Goal: Transaction & Acquisition: Purchase product/service

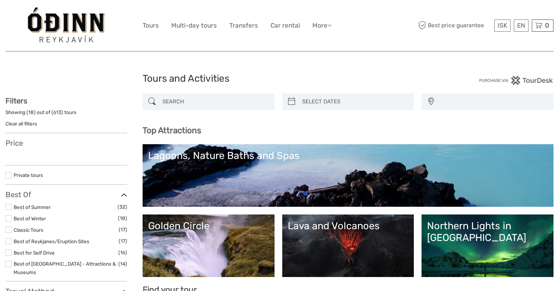
select select
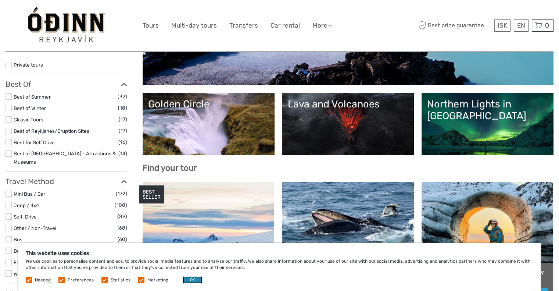
click at [191, 279] on button "OK" at bounding box center [192, 279] width 19 height 7
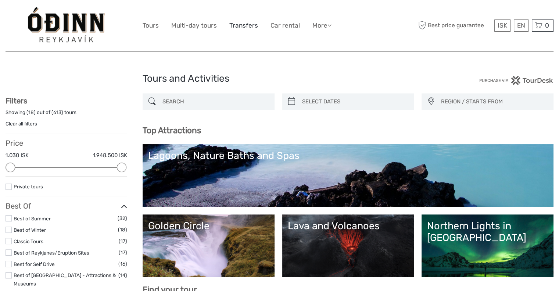
click at [238, 26] on link "Transfers" at bounding box center [243, 25] width 29 height 11
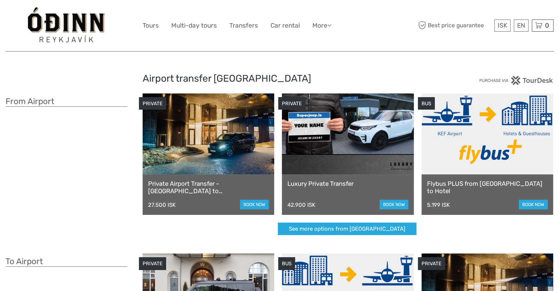
click at [226, 168] on link at bounding box center [209, 133] width 132 height 81
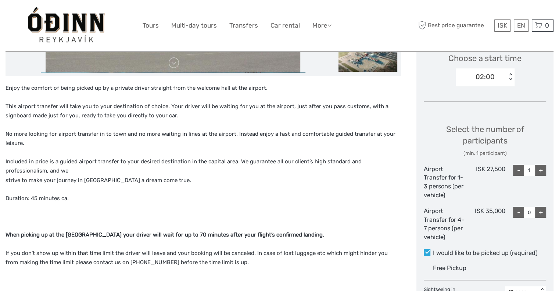
scroll to position [255, 0]
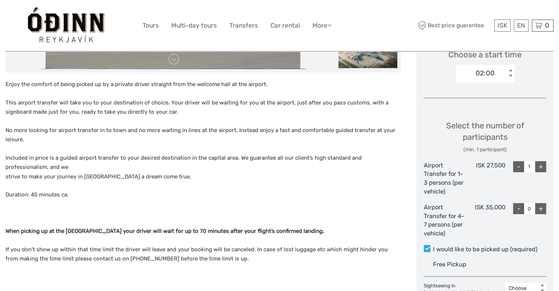
click at [539, 169] on div "+" at bounding box center [540, 166] width 11 height 11
click at [516, 165] on div "-" at bounding box center [518, 166] width 11 height 11
type input "1"
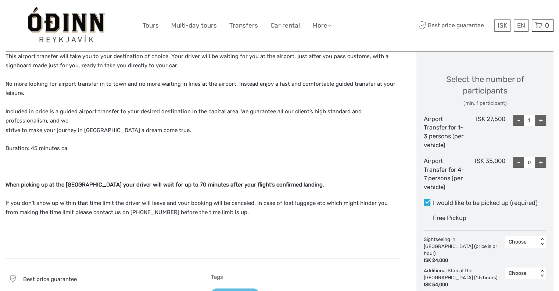
scroll to position [303, 0]
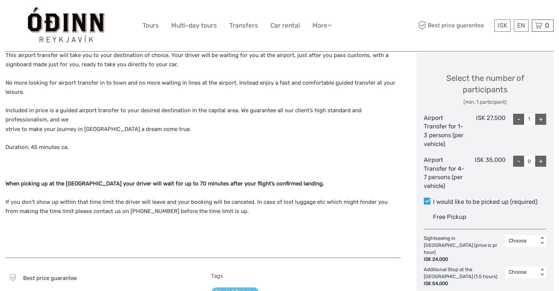
click at [540, 163] on div "+" at bounding box center [540, 160] width 11 height 11
type input "1"
click at [540, 163] on div "+" at bounding box center [540, 160] width 11 height 11
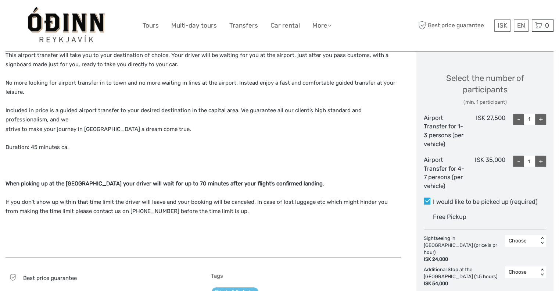
click at [520, 120] on div "-" at bounding box center [518, 119] width 11 height 11
type input "0"
click at [541, 161] on div "+" at bounding box center [540, 160] width 11 height 11
click at [516, 161] on div "-" at bounding box center [518, 160] width 11 height 11
click at [538, 161] on div "+" at bounding box center [540, 160] width 11 height 11
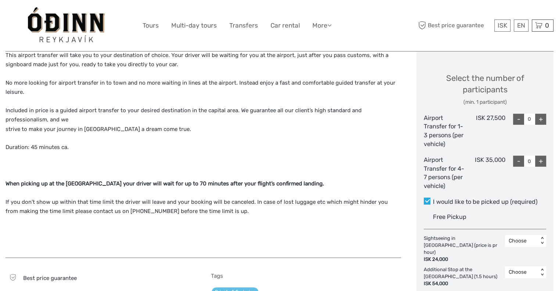
type input "1"
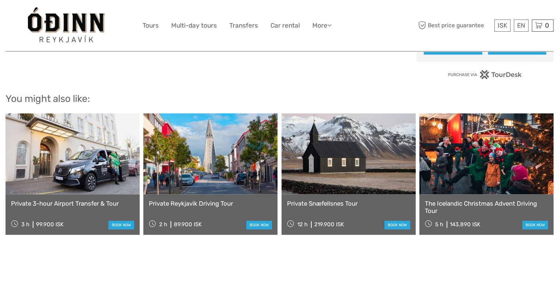
scroll to position [0, 0]
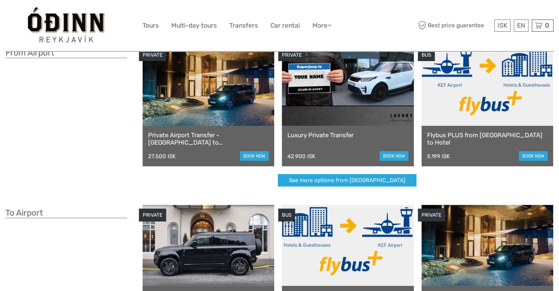
scroll to position [40, 0]
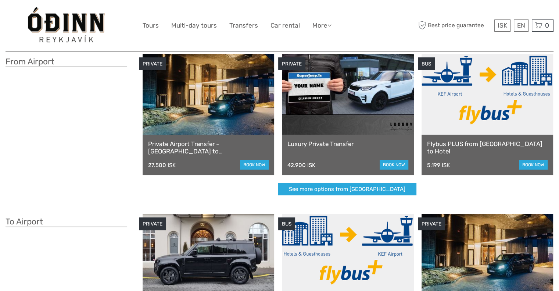
click at [481, 117] on link at bounding box center [488, 94] width 132 height 81
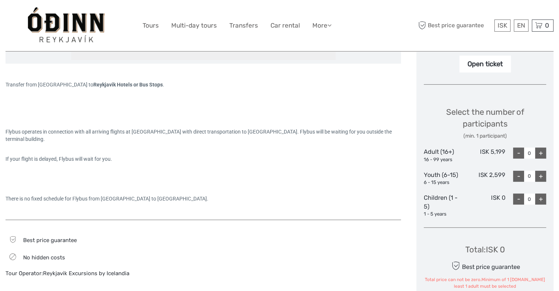
scroll to position [257, 0]
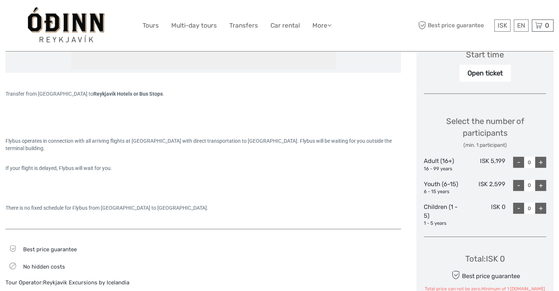
click at [542, 160] on div "+" at bounding box center [540, 162] width 11 height 11
type input "2"
click at [539, 183] on div "+" at bounding box center [540, 185] width 11 height 11
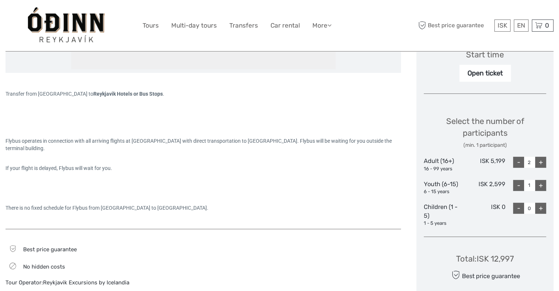
type input "2"
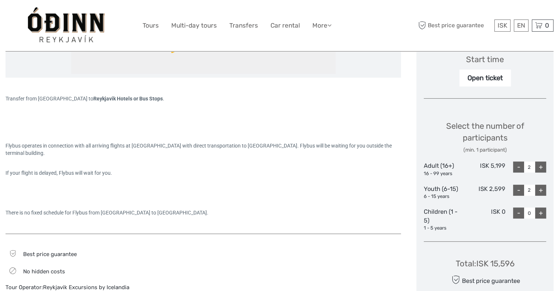
scroll to position [249, 0]
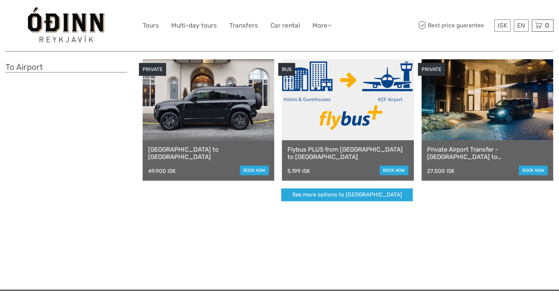
scroll to position [189, 0]
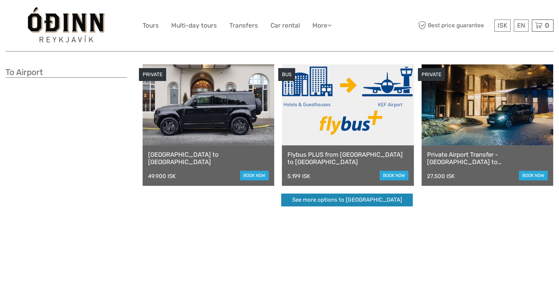
click at [328, 204] on link "See more options to Keflavík airport" at bounding box center [347, 199] width 132 height 13
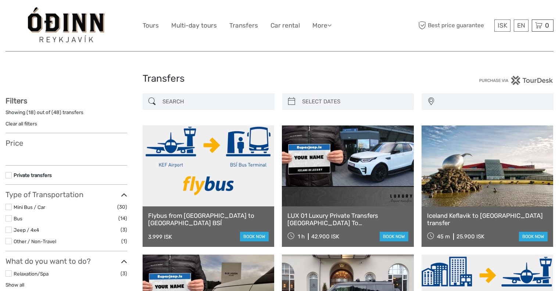
select select
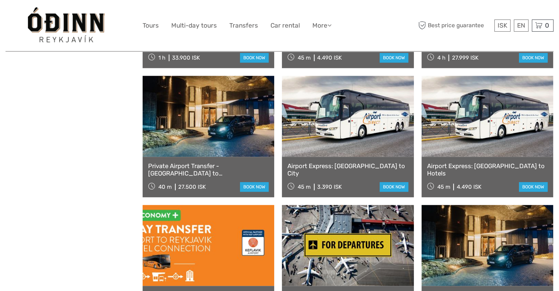
scroll to position [561, 0]
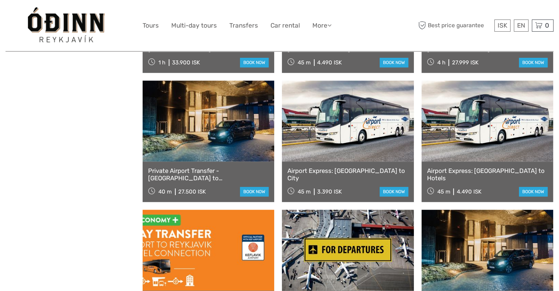
click at [349, 132] on link at bounding box center [348, 120] width 132 height 81
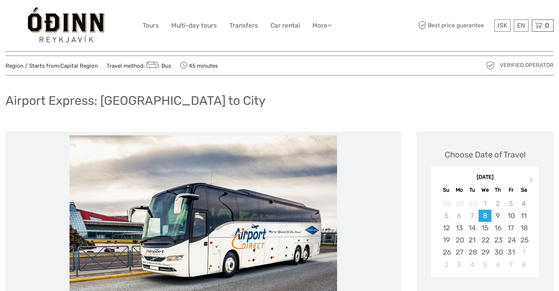
scroll to position [13, 0]
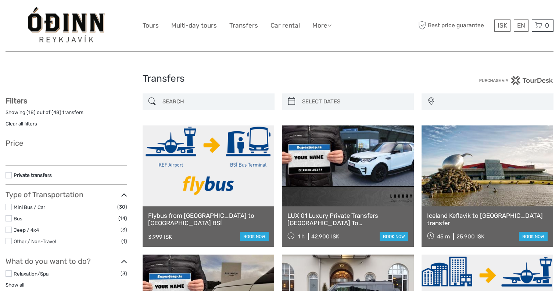
select select
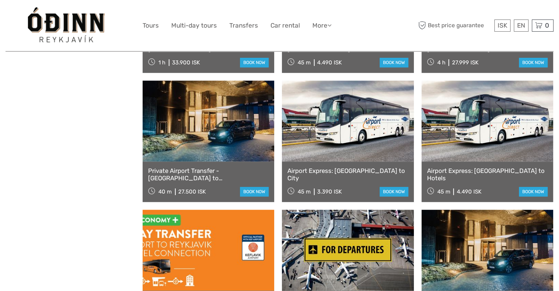
select select
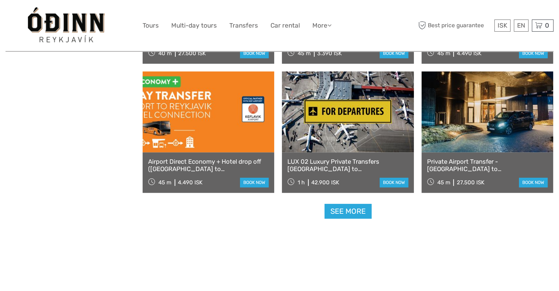
scroll to position [713, 0]
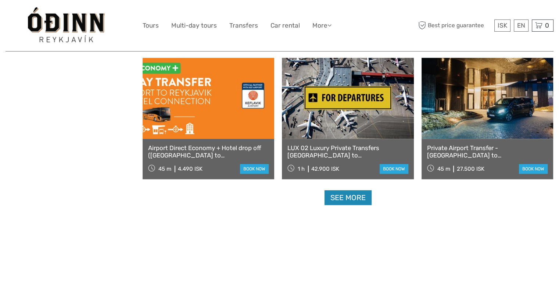
click at [357, 199] on link "See more" at bounding box center [348, 197] width 47 height 15
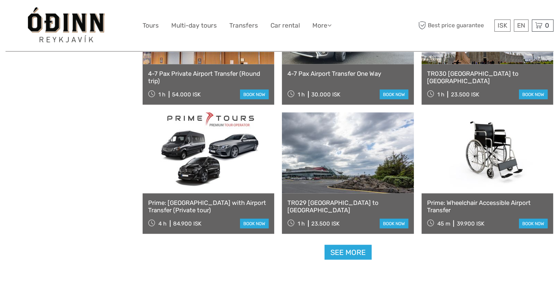
scroll to position [1438, 0]
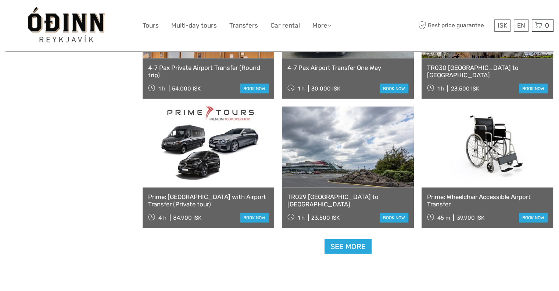
click at [349, 247] on link "See more" at bounding box center [348, 246] width 47 height 15
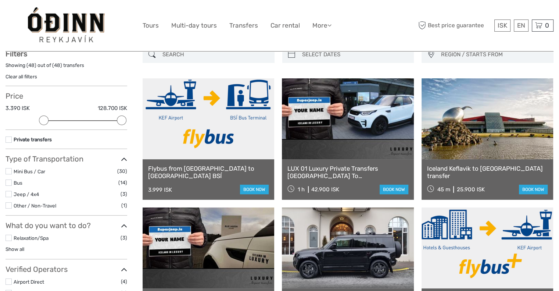
scroll to position [57, 0]
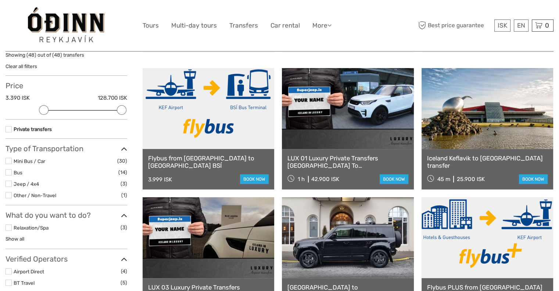
click at [7, 128] on label at bounding box center [9, 129] width 6 height 6
click at [0, 0] on input "checkbox" at bounding box center [0, 0] width 0 height 0
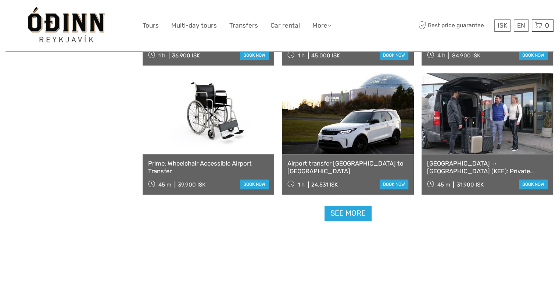
scroll to position [728, 0]
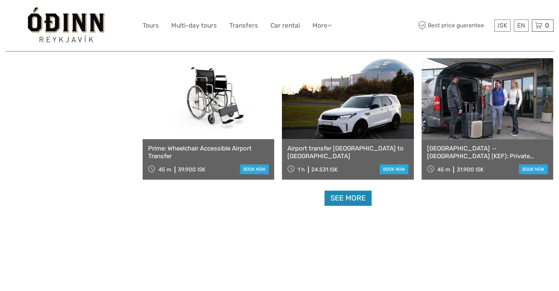
click at [352, 199] on link "See more" at bounding box center [348, 197] width 47 height 15
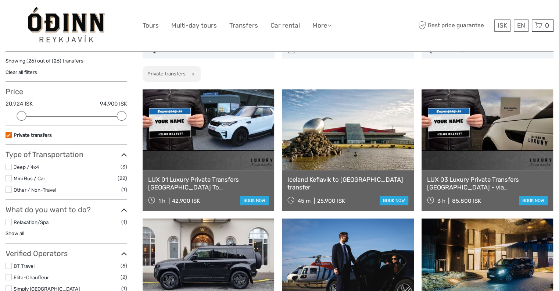
scroll to position [0, 0]
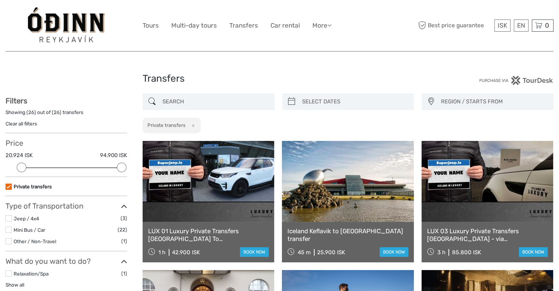
click at [9, 185] on label at bounding box center [9, 186] width 6 height 6
click at [0, 0] on input "checkbox" at bounding box center [0, 0] width 0 height 0
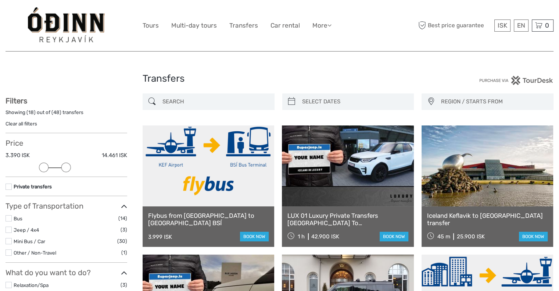
drag, startPoint x: 121, startPoint y: 166, endPoint x: 68, endPoint y: 161, distance: 53.9
click at [68, 161] on div "Price 3.390 ISK 14.461 ISK Clear" at bounding box center [67, 158] width 122 height 38
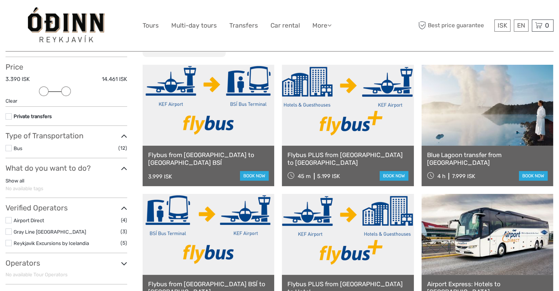
scroll to position [68, 0]
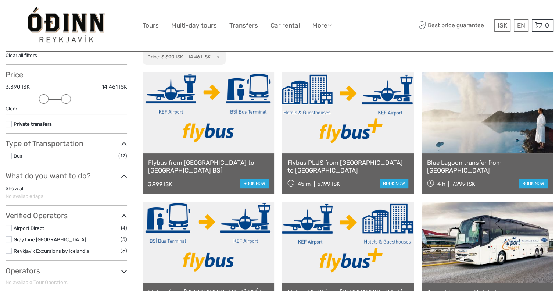
click at [227, 124] on link at bounding box center [209, 112] width 132 height 81
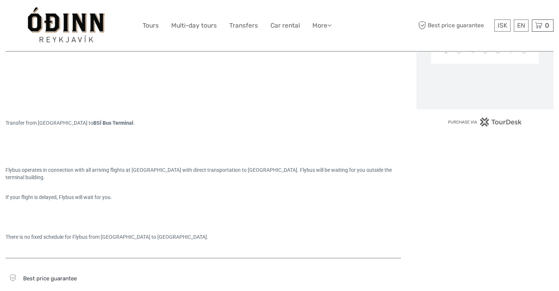
scroll to position [228, 0]
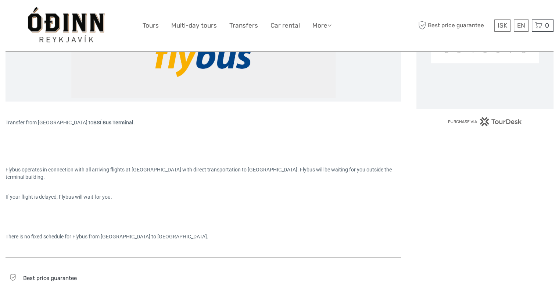
drag, startPoint x: 564, startPoint y: 38, endPoint x: 564, endPoint y: 108, distance: 70.6
click at [559, 108] on html "ISK ISK € $ £ EN English Español Deutsch Tours Multi-day tours Transfers Car re…" at bounding box center [279, 265] width 559 height 987
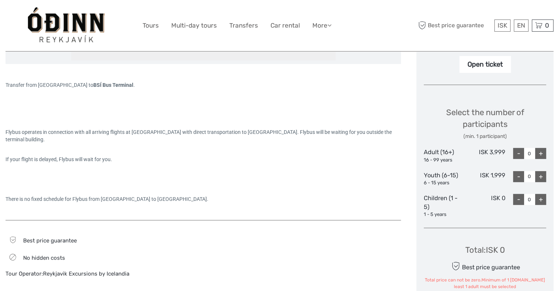
scroll to position [280, 0]
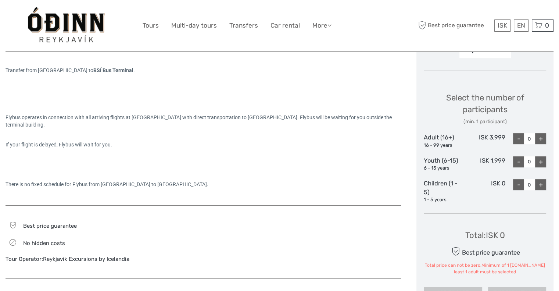
click at [540, 138] on div "+" at bounding box center [540, 138] width 11 height 11
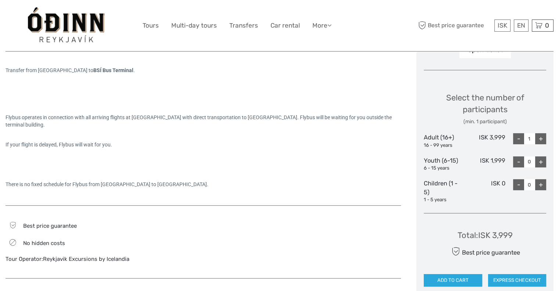
click at [540, 138] on div "+" at bounding box center [540, 138] width 11 height 11
type input "2"
click at [539, 160] on div "+" at bounding box center [540, 161] width 11 height 11
type input "2"
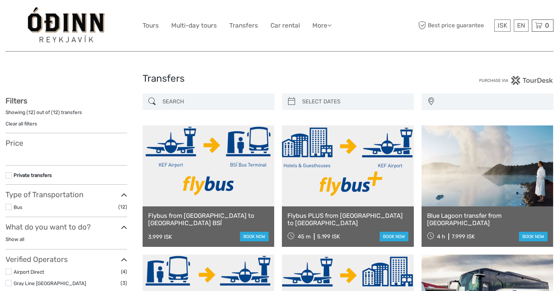
select select
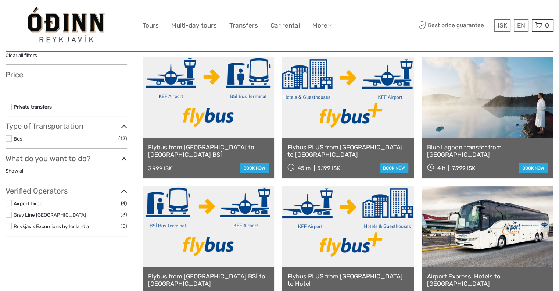
select select
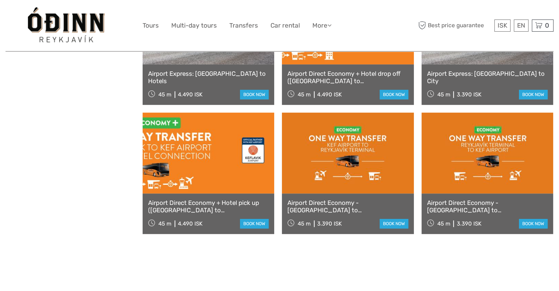
scroll to position [397, 0]
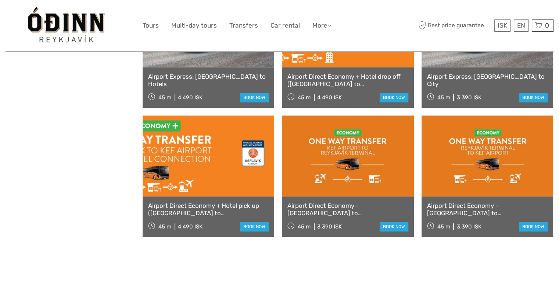
click at [363, 156] on link at bounding box center [348, 155] width 132 height 81
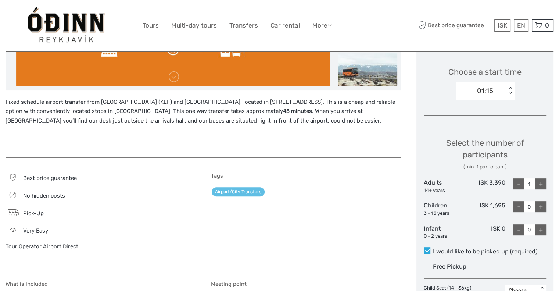
scroll to position [261, 0]
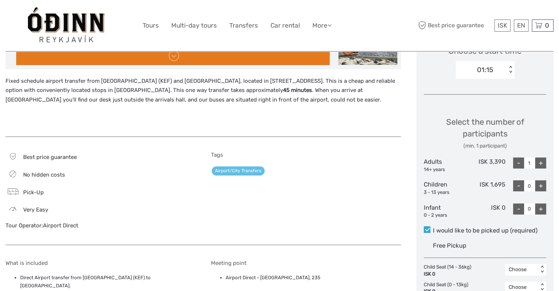
click at [541, 165] on div "+" at bounding box center [540, 162] width 11 height 11
click at [516, 160] on div "-" at bounding box center [518, 162] width 11 height 11
type input "2"
click at [537, 185] on div "+" at bounding box center [540, 185] width 11 height 11
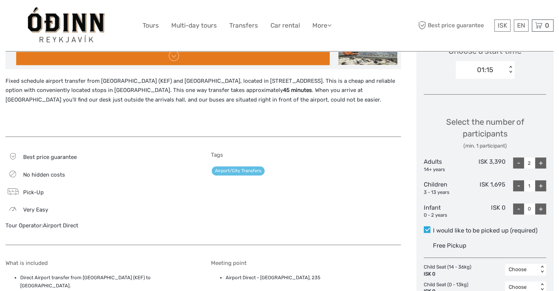
click at [537, 185] on div "+" at bounding box center [540, 185] width 11 height 11
type input "2"
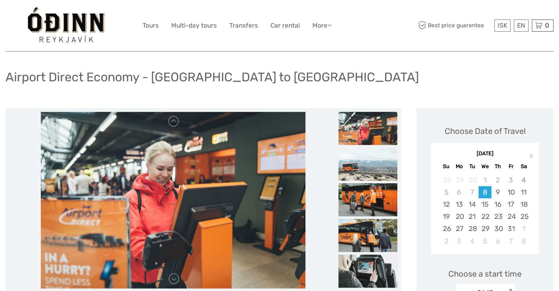
scroll to position [0, 0]
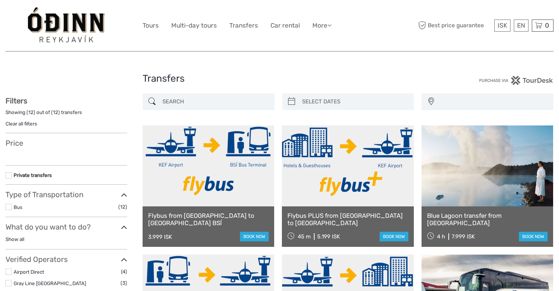
select select
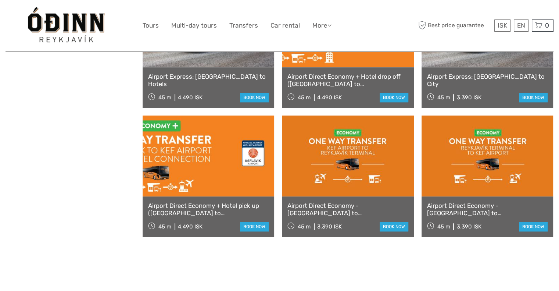
select select
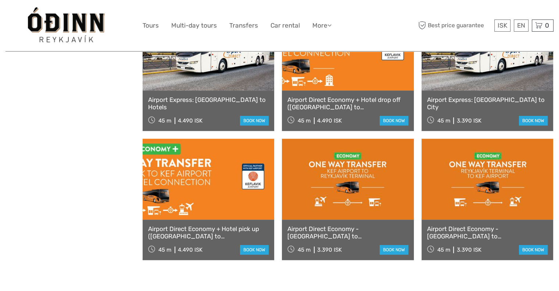
scroll to position [380, 0]
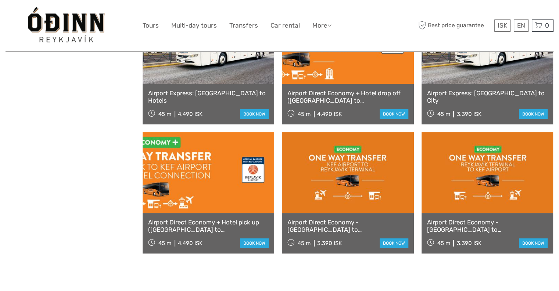
click at [340, 170] on link at bounding box center [348, 172] width 132 height 81
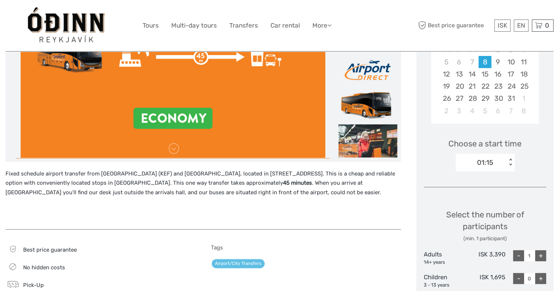
scroll to position [162, 0]
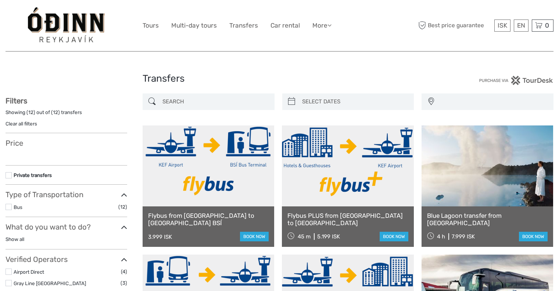
select select
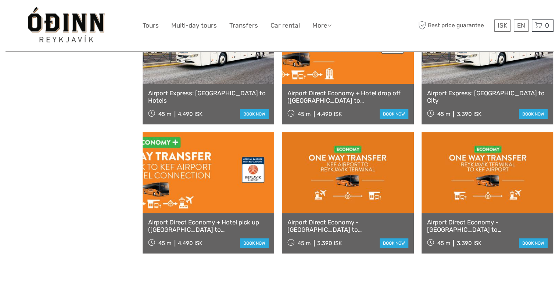
select select
click at [556, 142] on body "ISK ISK € $ £ EN English Español Deutsch Tours Multi-day tours Transfers Car re…" at bounding box center [279, 55] width 559 height 870
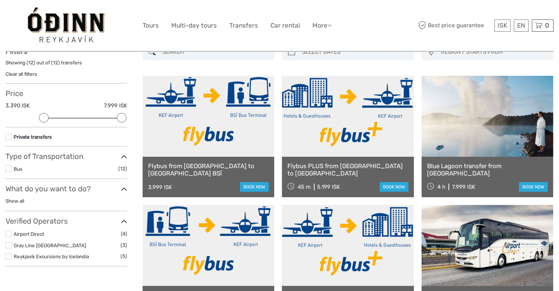
scroll to position [28, 0]
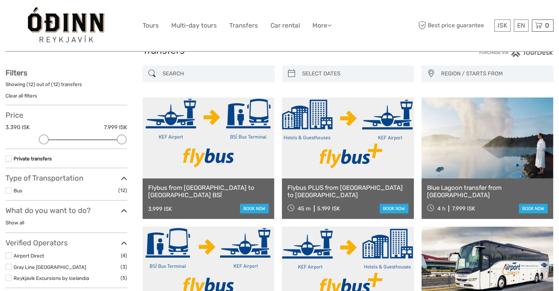
click at [211, 144] on link at bounding box center [209, 137] width 132 height 81
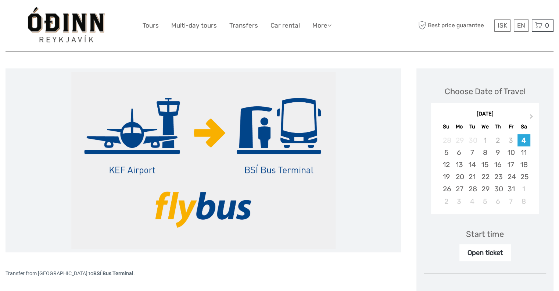
scroll to position [69, 0]
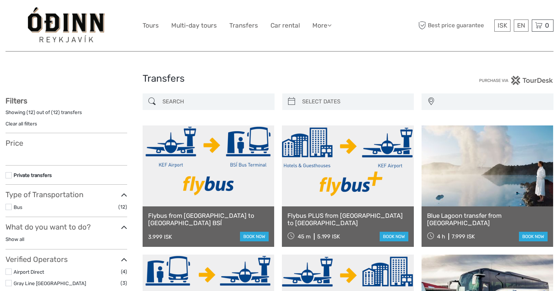
select select
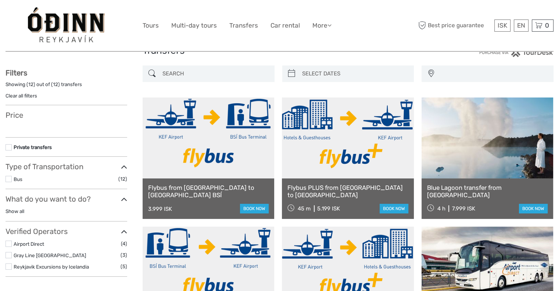
select select
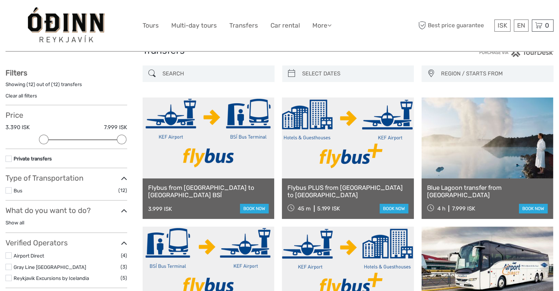
scroll to position [27, 0]
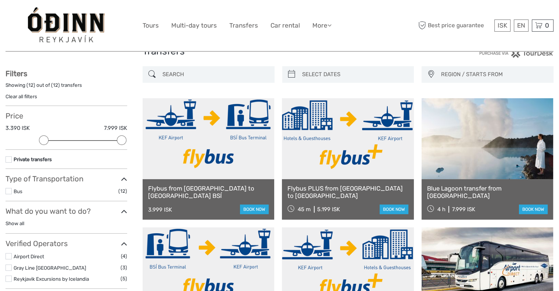
click at [317, 153] on link at bounding box center [348, 138] width 132 height 81
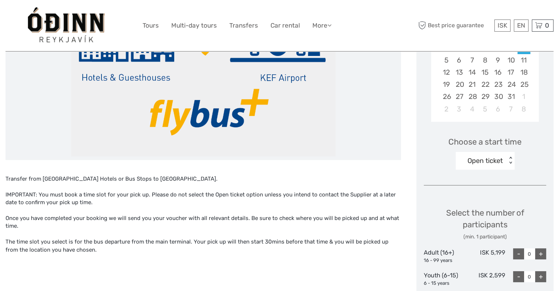
scroll to position [132, 0]
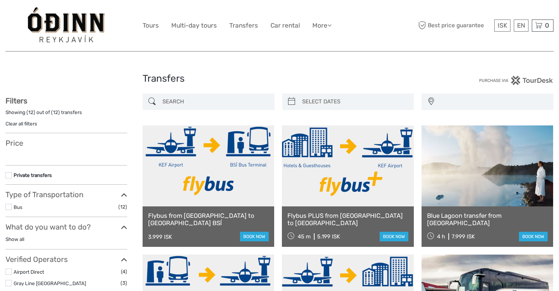
select select
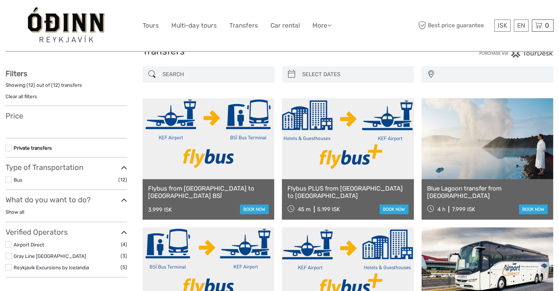
select select
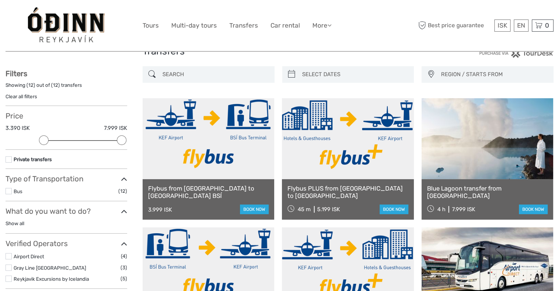
scroll to position [0, 0]
click at [197, 123] on link at bounding box center [209, 138] width 132 height 81
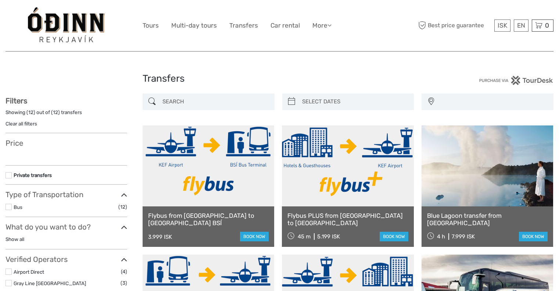
select select
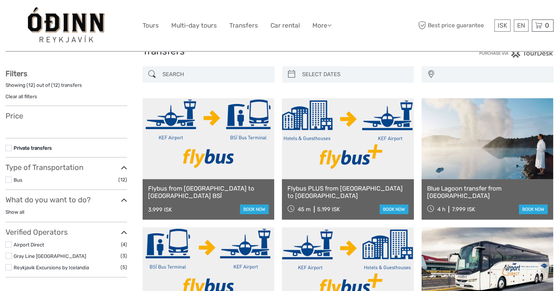
select select
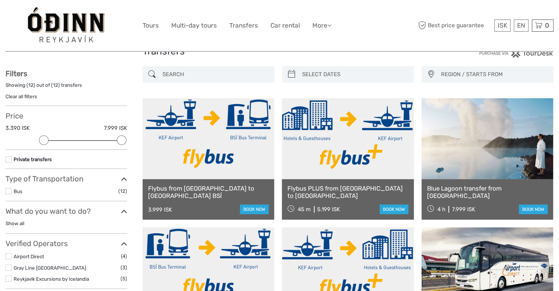
scroll to position [0, 0]
click at [205, 142] on link at bounding box center [209, 138] width 132 height 81
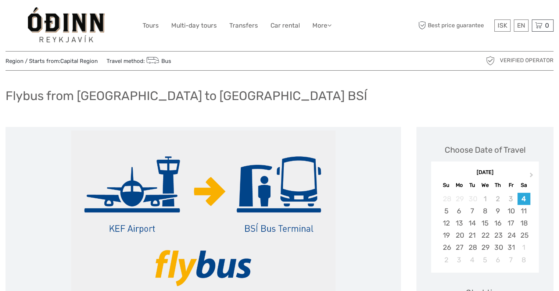
scroll to position [9, 0]
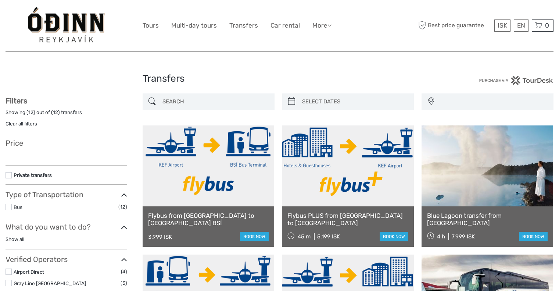
select select
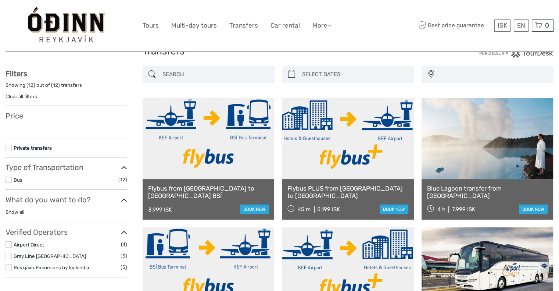
select select
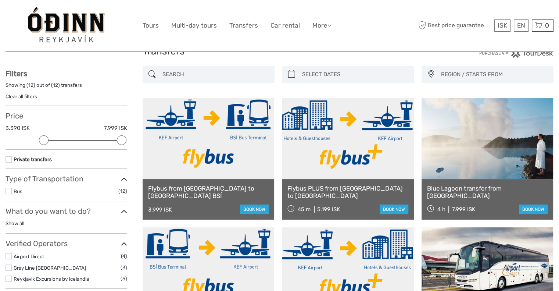
scroll to position [0, 0]
click at [197, 135] on link at bounding box center [209, 138] width 132 height 81
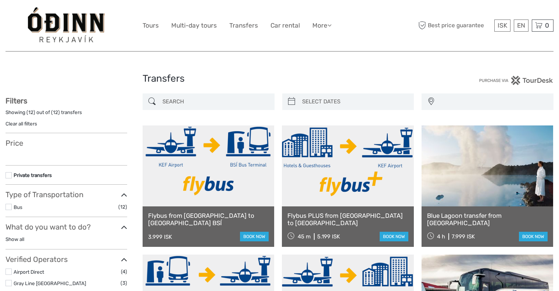
select select
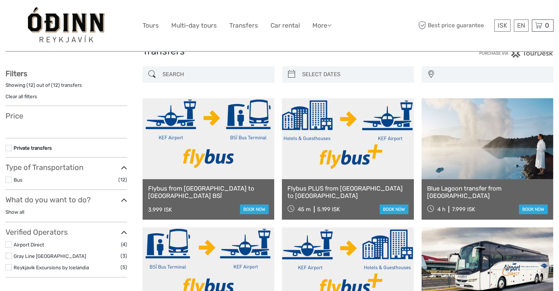
click at [320, 148] on link at bounding box center [348, 138] width 132 height 81
select select
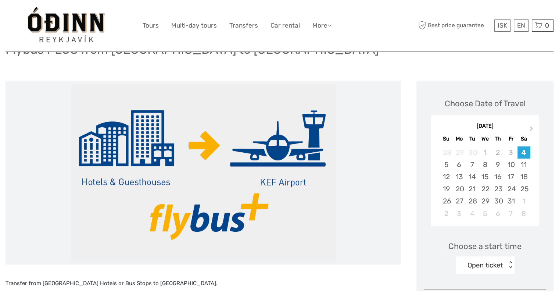
scroll to position [69, 0]
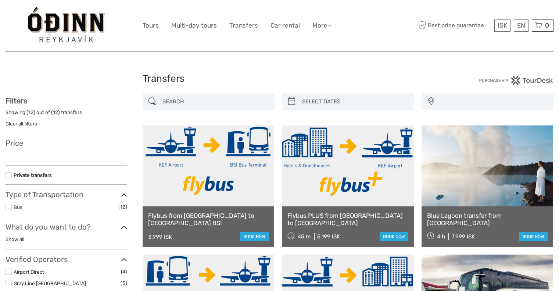
select select
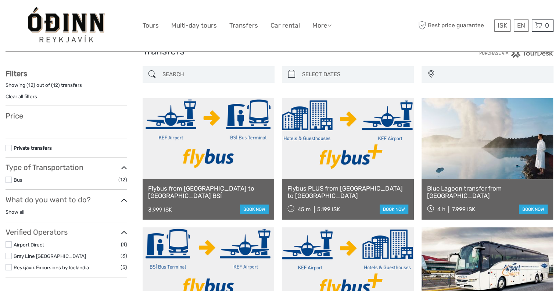
select select
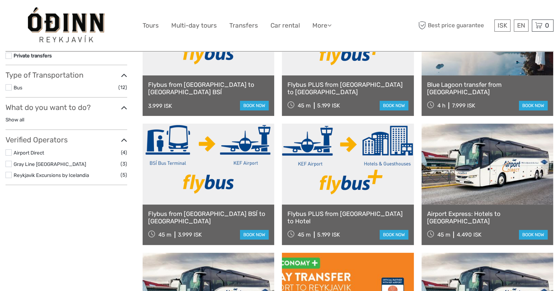
scroll to position [111, 0]
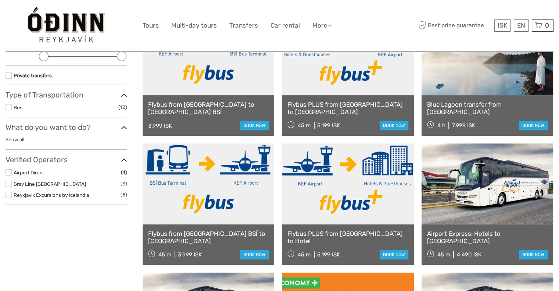
click at [327, 189] on link at bounding box center [348, 183] width 132 height 81
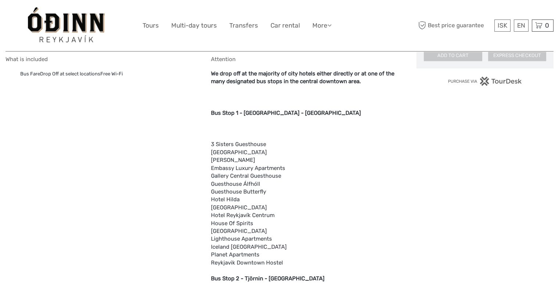
scroll to position [520, 0]
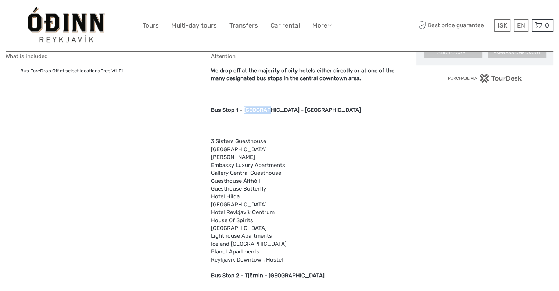
drag, startPoint x: 244, startPoint y: 109, endPoint x: 266, endPoint y: 107, distance: 21.8
click at [266, 107] on b "Bus Stop 1 - [GEOGRAPHIC_DATA] - [GEOGRAPHIC_DATA]" at bounding box center [286, 110] width 150 height 7
copy b "[DEMOGRAPHIC_DATA]"
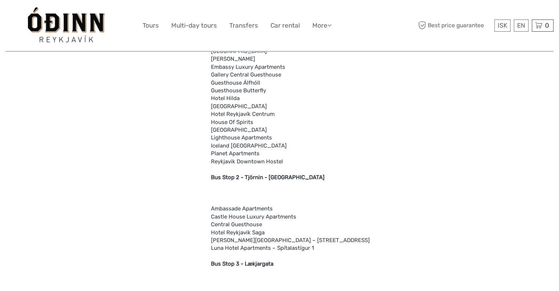
scroll to position [616, 0]
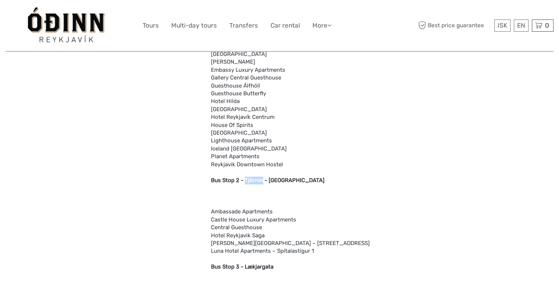
drag, startPoint x: 245, startPoint y: 179, endPoint x: 261, endPoint y: 179, distance: 16.6
click at [261, 179] on b "Bus Stop 2 - Tjörnin - The Pond" at bounding box center [268, 180] width 114 height 7
copy b "Tjörnin"
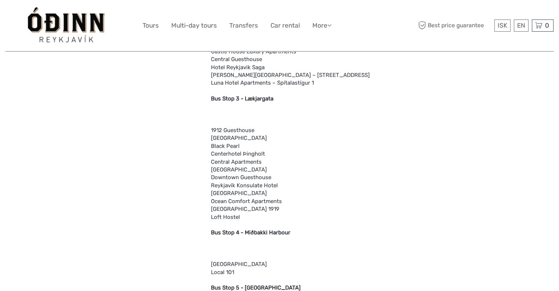
scroll to position [762, 0]
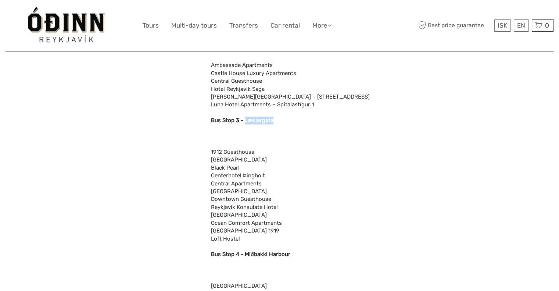
drag, startPoint x: 244, startPoint y: 119, endPoint x: 273, endPoint y: 119, distance: 28.3
click at [273, 119] on b "Bus Stop 3 - Lækjargata" at bounding box center [242, 120] width 62 height 7
copy b "Lækjargata"
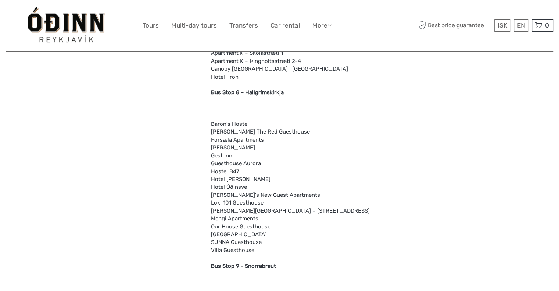
scroll to position [1122, 0]
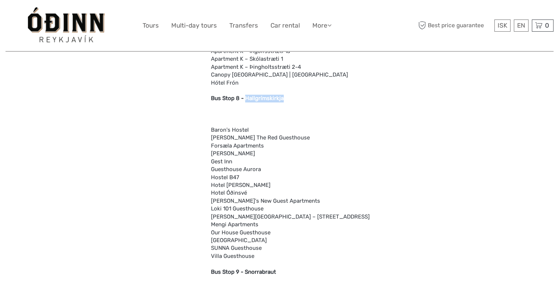
drag, startPoint x: 244, startPoint y: 98, endPoint x: 286, endPoint y: 101, distance: 42.3
copy b "Hallgrímskirkja"
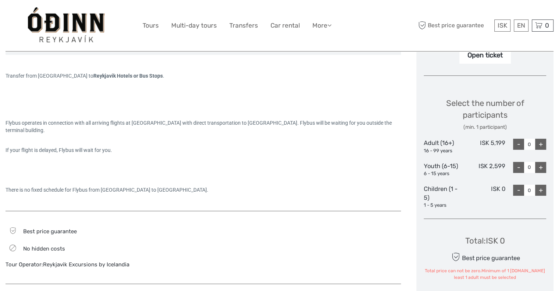
scroll to position [199, 0]
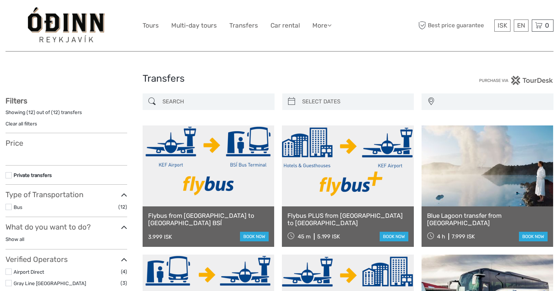
select select
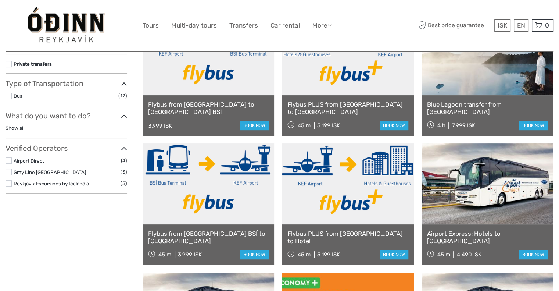
select select
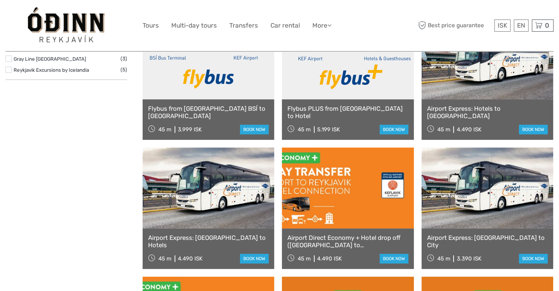
scroll to position [238, 0]
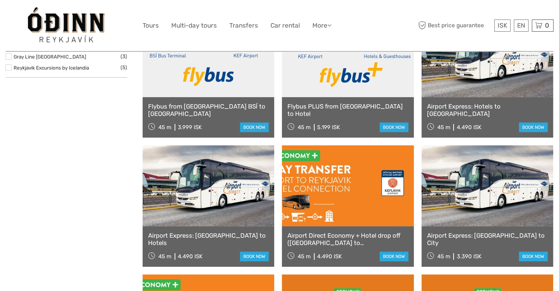
click at [477, 191] on link at bounding box center [488, 185] width 132 height 81
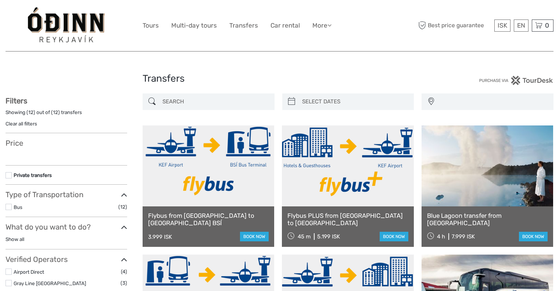
select select
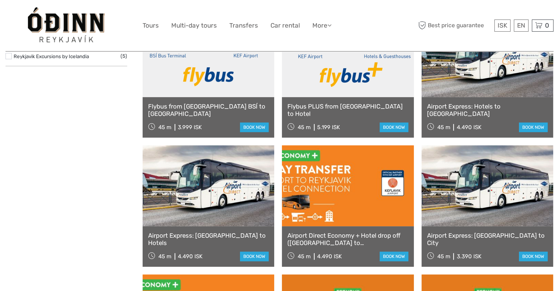
select select
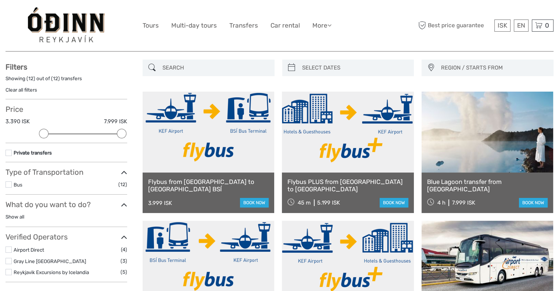
scroll to position [0, 0]
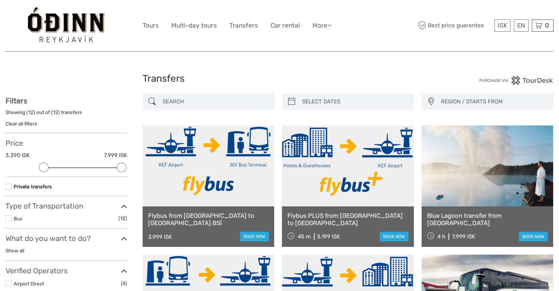
click at [197, 139] on link at bounding box center [209, 165] width 132 height 81
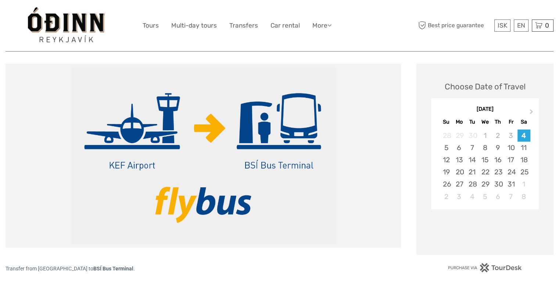
scroll to position [83, 0]
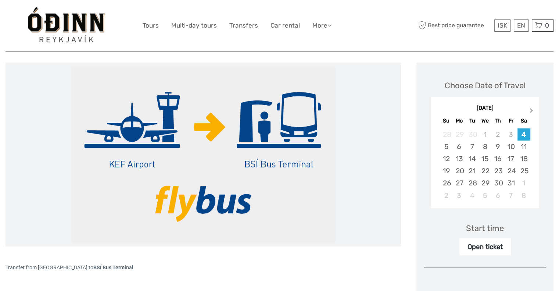
click at [533, 110] on button "Next Month" at bounding box center [532, 112] width 12 height 12
click at [449, 160] on div "15" at bounding box center [446, 159] width 13 height 12
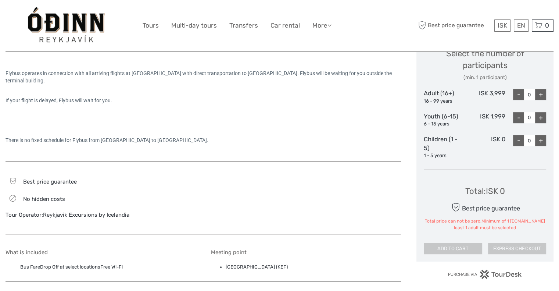
scroll to position [330, 0]
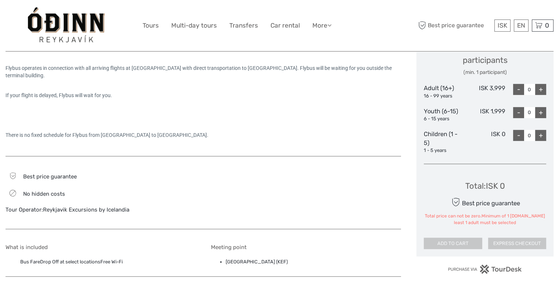
click at [539, 86] on div "+" at bounding box center [540, 89] width 11 height 11
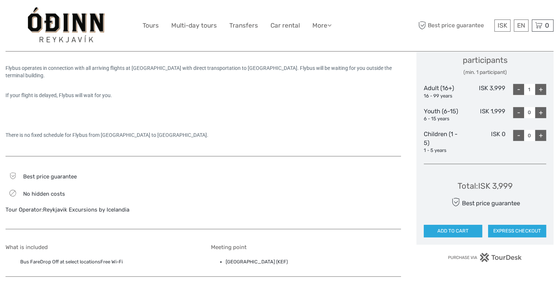
click at [539, 86] on div "+" at bounding box center [540, 89] width 11 height 11
type input "2"
click at [538, 113] on div "+" at bounding box center [540, 112] width 11 height 11
type input "2"
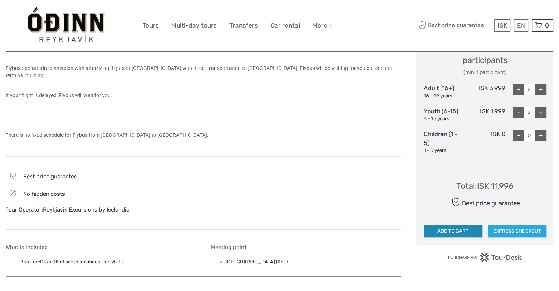
click at [441, 234] on button "ADD TO CART" at bounding box center [453, 231] width 58 height 12
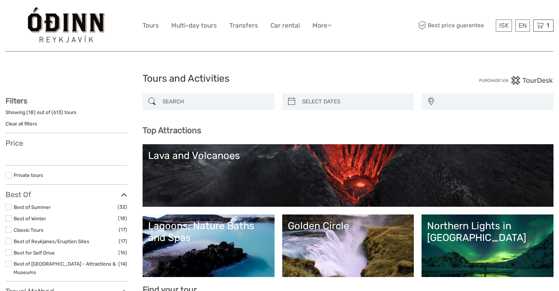
select select
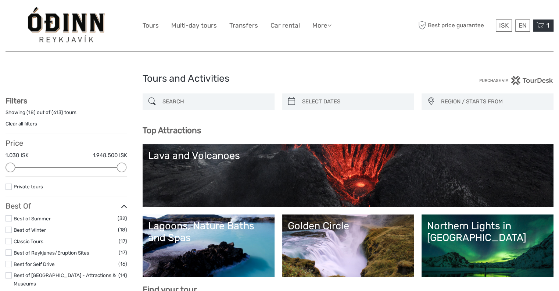
click at [544, 26] on div "1 Items Flybus from Keflavik Airport to Reykjavik BSÍ 2x Adult (16+), 2x Youth …" at bounding box center [543, 25] width 20 height 12
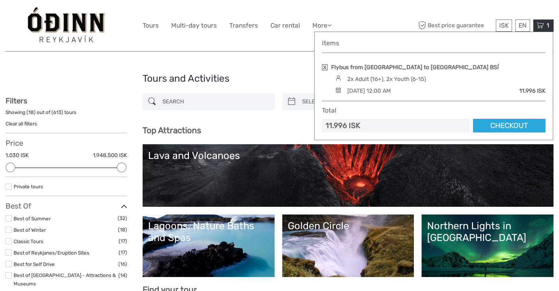
click at [387, 11] on div "ISK ISK € $ £ EN English Español Deutsch Tours Multi-day tours Transfers Car re…" at bounding box center [280, 26] width 274 height 40
click at [237, 19] on div "ISK ISK € $ £ EN English Español Deutsch Tours Multi-day tours Transfers Car re…" at bounding box center [280, 26] width 274 height 40
click at [237, 25] on link "Transfers" at bounding box center [243, 25] width 29 height 11
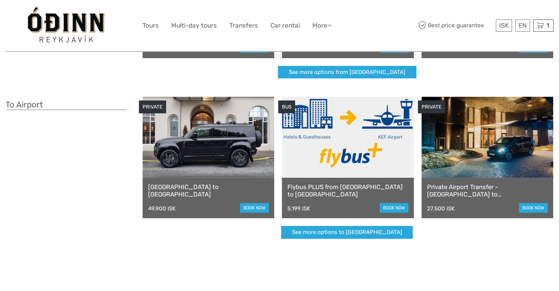
scroll to position [163, 0]
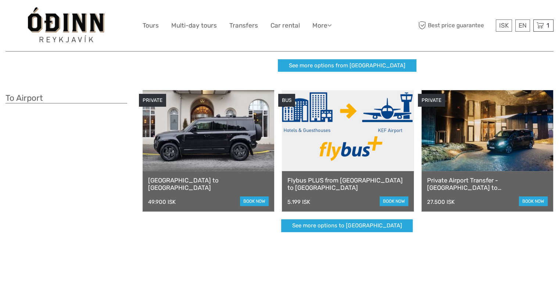
click at [314, 142] on link at bounding box center [348, 130] width 132 height 81
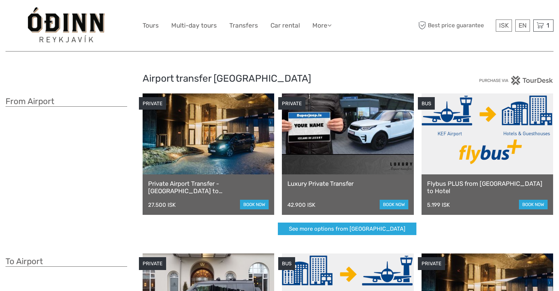
scroll to position [163, 0]
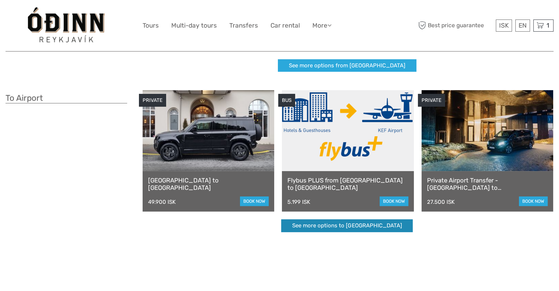
click at [336, 230] on link "See more options to [GEOGRAPHIC_DATA]" at bounding box center [347, 225] width 132 height 13
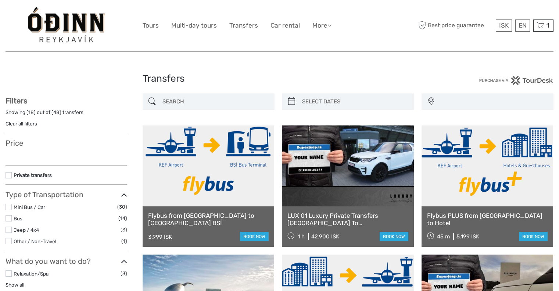
select select
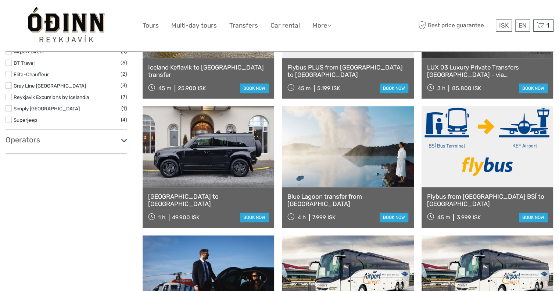
scroll to position [273, 0]
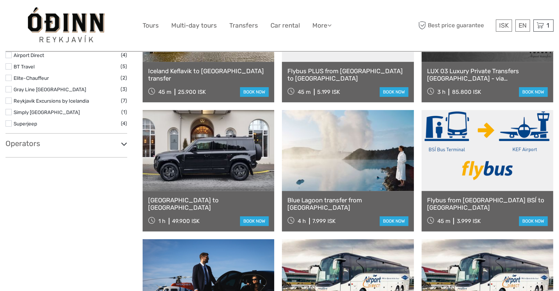
click at [471, 138] on link at bounding box center [488, 150] width 132 height 81
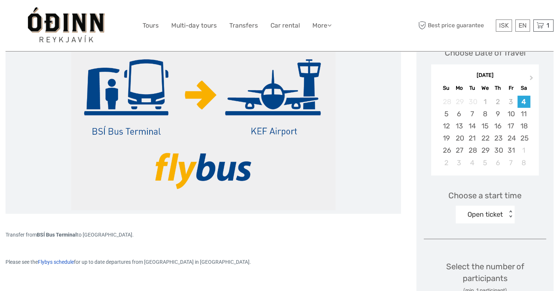
scroll to position [122, 0]
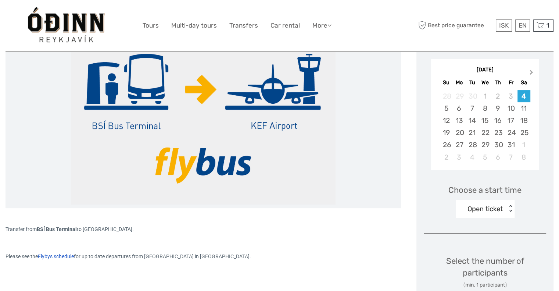
click at [531, 72] on span "Next Month" at bounding box center [531, 73] width 0 height 11
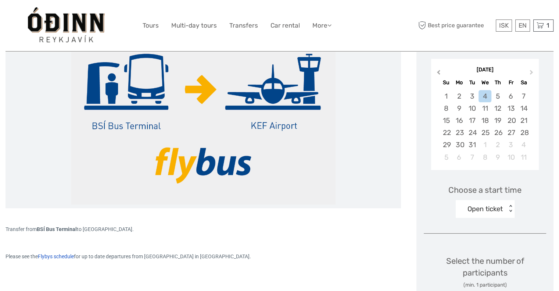
click at [438, 73] on span "Previous Month" at bounding box center [438, 73] width 0 height 11
click at [497, 122] on div "19" at bounding box center [497, 120] width 13 height 12
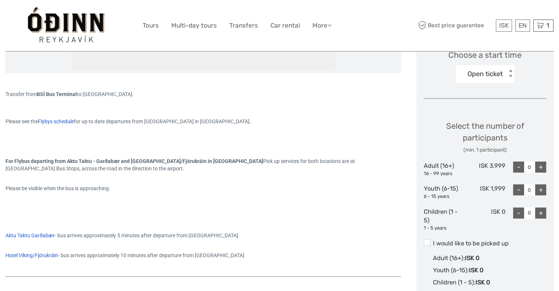
scroll to position [255, 0]
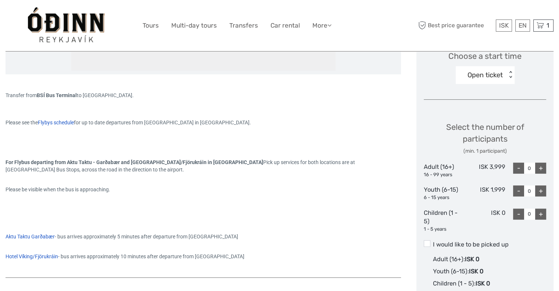
click at [510, 76] on div "< >" at bounding box center [511, 75] width 6 height 8
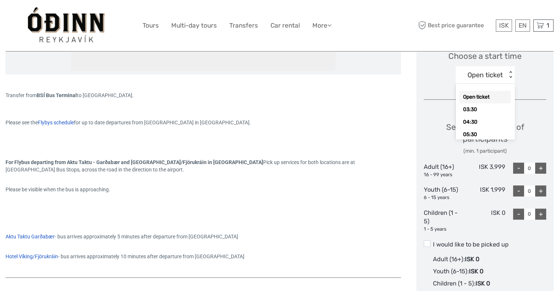
click at [510, 76] on div "< >" at bounding box center [511, 75] width 6 height 8
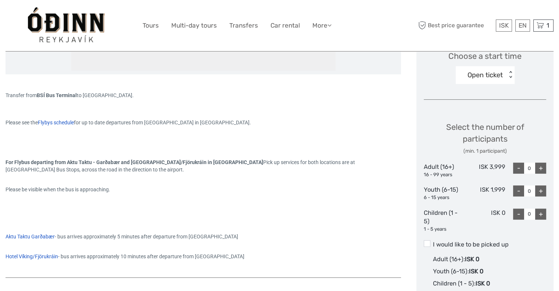
click at [539, 172] on div "+" at bounding box center [540, 167] width 11 height 11
type input "2"
click at [539, 190] on div "+" at bounding box center [540, 190] width 11 height 11
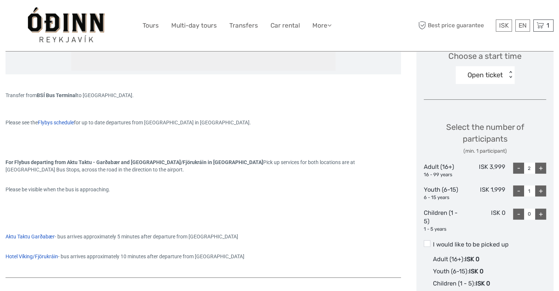
type input "2"
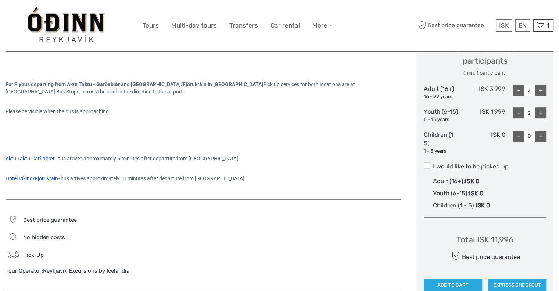
scroll to position [338, 0]
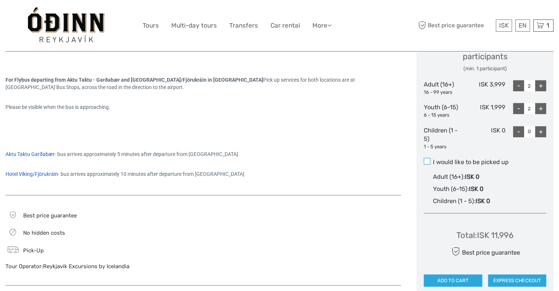
click at [427, 161] on span at bounding box center [427, 161] width 7 height 7
click at [433, 159] on input "I would like to be picked up" at bounding box center [433, 159] width 0 height 0
click at [427, 161] on span at bounding box center [427, 161] width 7 height 7
click at [433, 159] on input "I would like to be picked up" at bounding box center [433, 159] width 0 height 0
click at [427, 161] on span at bounding box center [427, 161] width 7 height 7
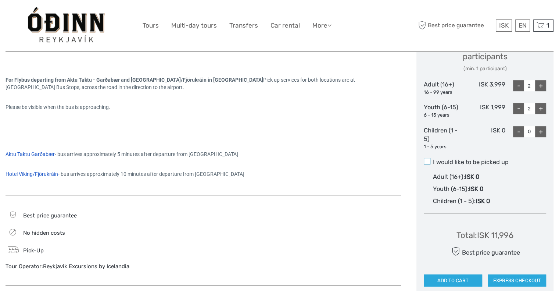
click at [433, 159] on input "I would like to be picked up" at bounding box center [433, 159] width 0 height 0
click at [427, 161] on span at bounding box center [427, 161] width 7 height 7
click at [433, 159] on input "I would like to be picked up" at bounding box center [433, 159] width 0 height 0
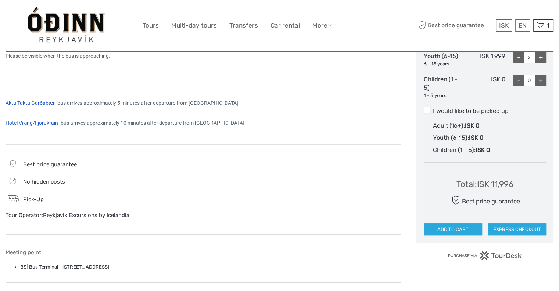
scroll to position [384, 0]
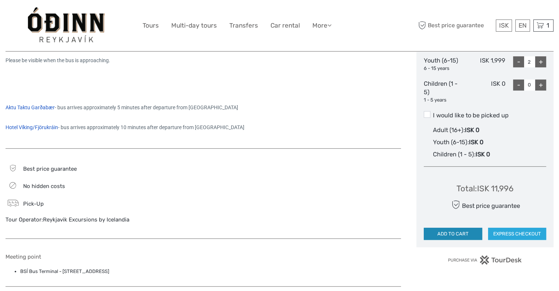
click at [455, 233] on button "ADD TO CART" at bounding box center [453, 233] width 58 height 12
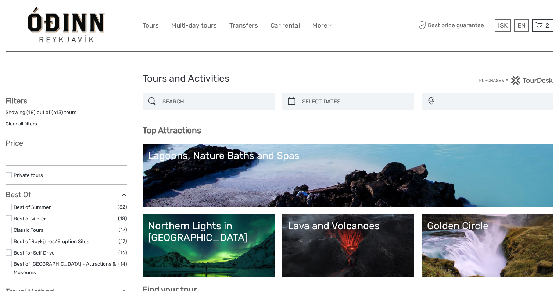
select select
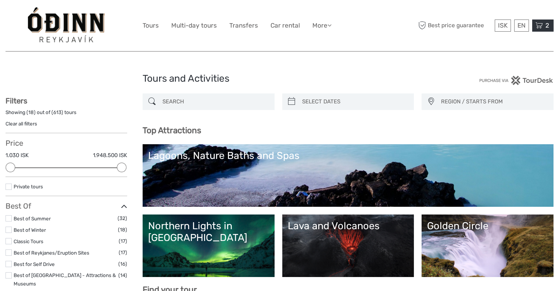
click at [545, 22] on span "2" at bounding box center [547, 25] width 6 height 7
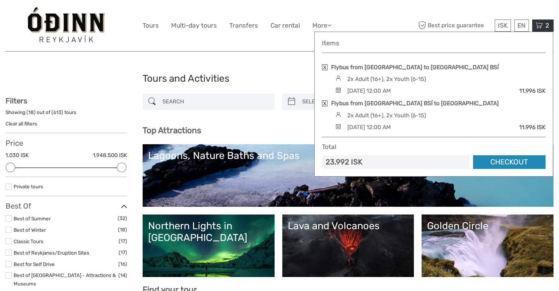
click at [503, 155] on link "Checkout" at bounding box center [509, 162] width 72 height 14
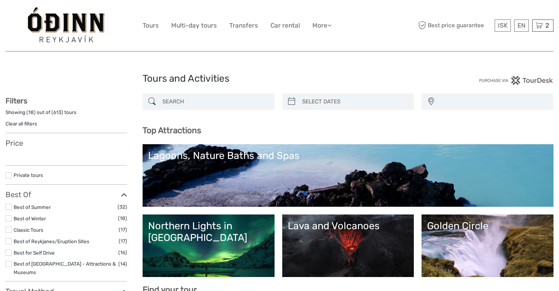
select select
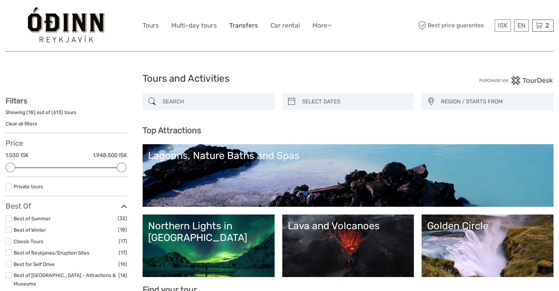
click at [249, 31] on link "Transfers" at bounding box center [243, 25] width 29 height 11
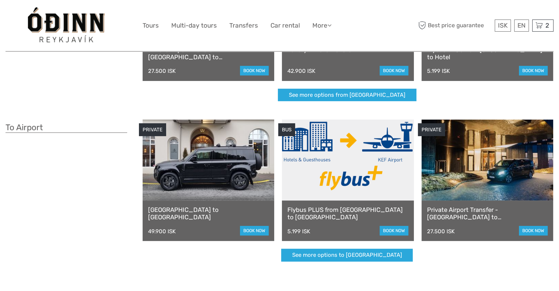
scroll to position [135, 0]
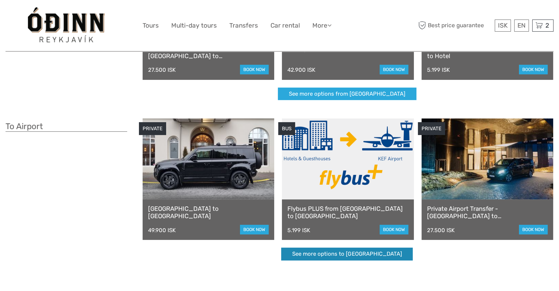
click at [318, 249] on link "See more options to Keflavík airport" at bounding box center [347, 253] width 132 height 13
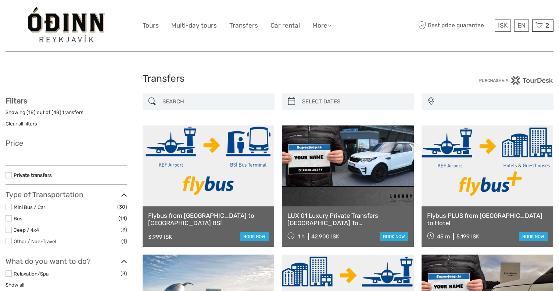
select select
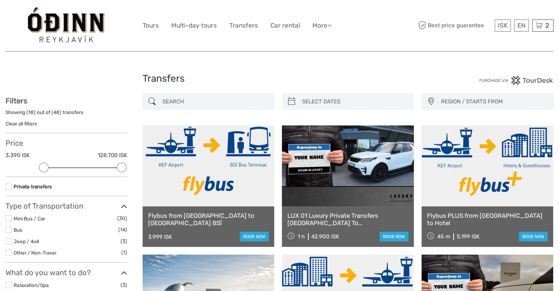
click at [178, 155] on link at bounding box center [209, 165] width 132 height 81
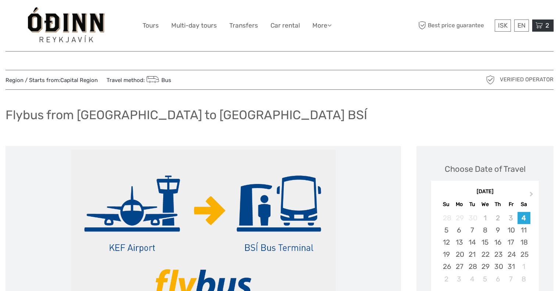
click at [541, 24] on icon at bounding box center [538, 25] width 7 height 9
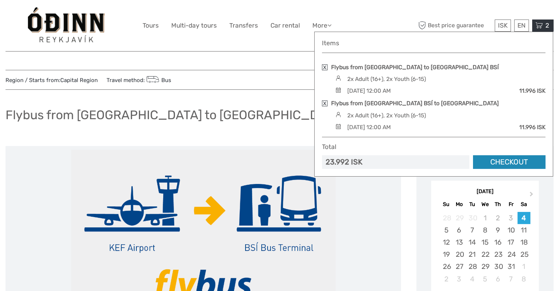
click at [511, 159] on link "Checkout" at bounding box center [509, 162] width 72 height 14
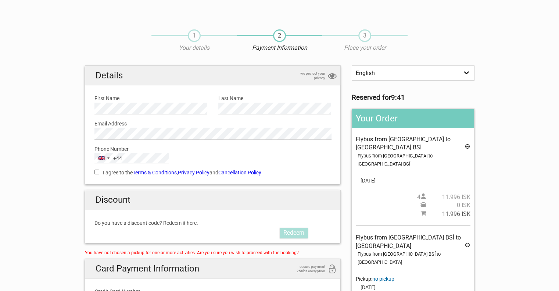
click at [98, 171] on input "I agree to the Terms & Conditions , Privacy Policy and Cancellation Policy" at bounding box center [96, 171] width 5 height 5
checkbox input "true"
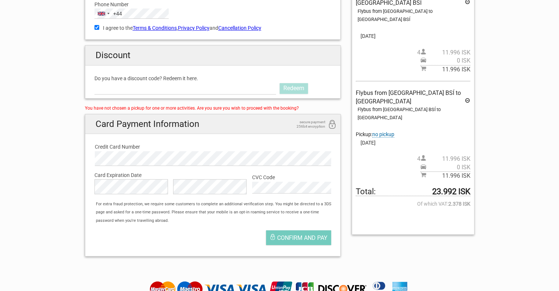
scroll to position [146, 0]
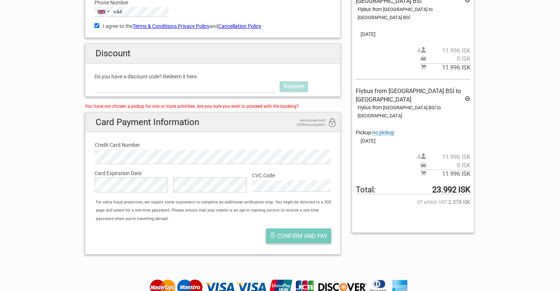
click at [293, 236] on span "Confirm and pay" at bounding box center [302, 235] width 50 height 7
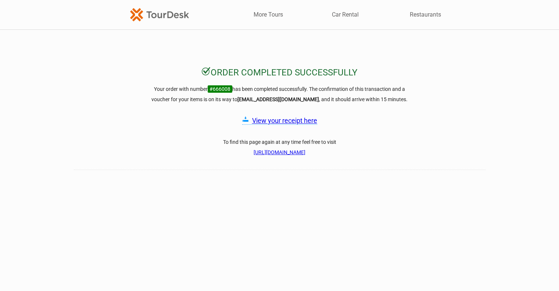
click at [282, 117] on link "View your receipt here" at bounding box center [284, 120] width 65 height 8
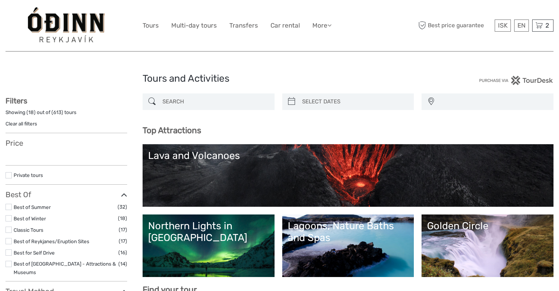
select select
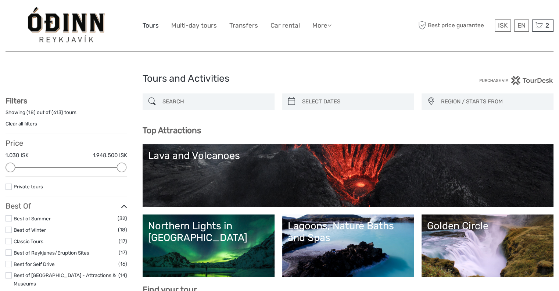
click at [154, 24] on link "Tours" at bounding box center [151, 25] width 16 height 11
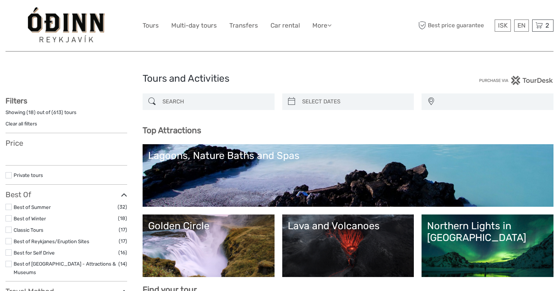
select select
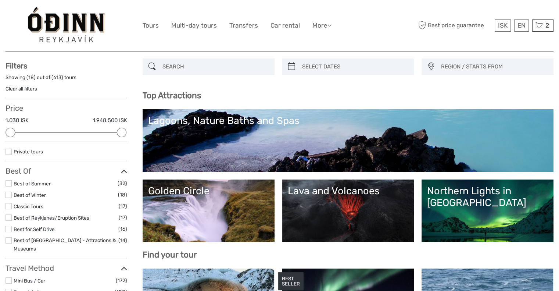
scroll to position [28, 0]
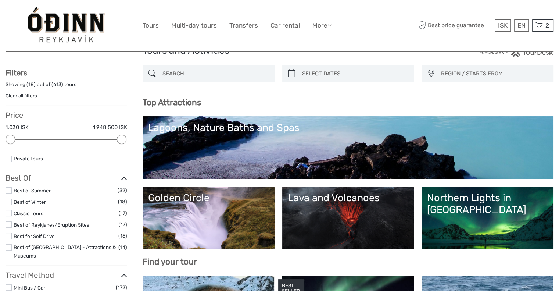
click at [228, 130] on div "Lagoons, Nature Baths and Spas" at bounding box center [348, 128] width 400 height 12
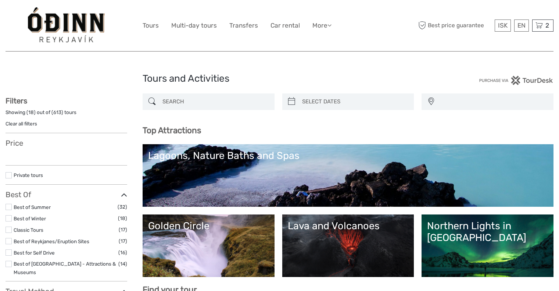
select select
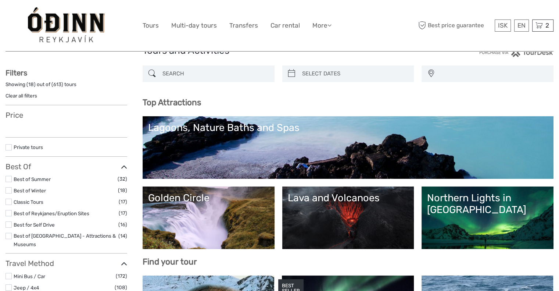
select select
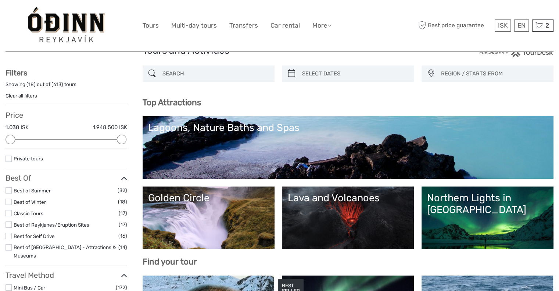
click at [168, 197] on div "Golden Circle" at bounding box center [208, 198] width 121 height 12
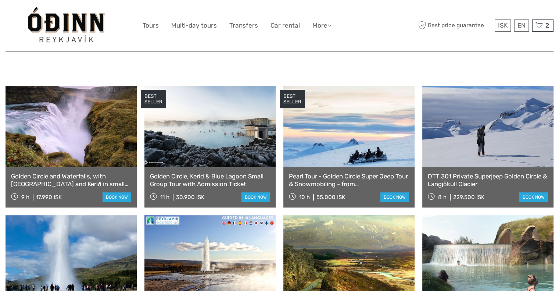
scroll to position [337, 0]
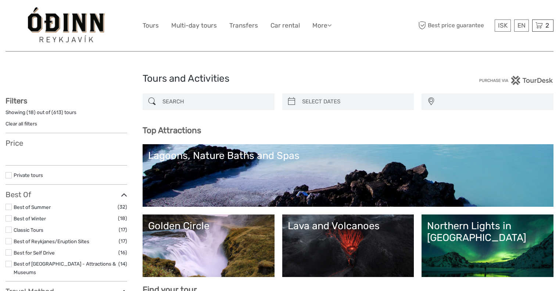
select select
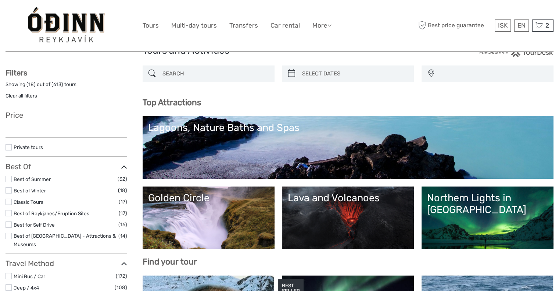
select select
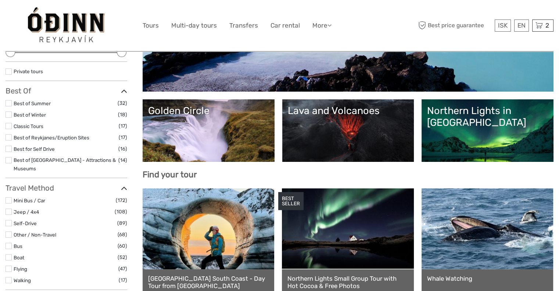
scroll to position [68, 0]
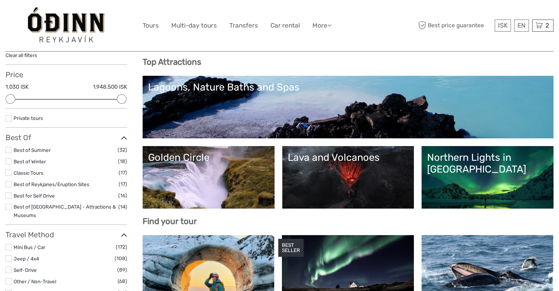
click at [353, 182] on link "Lava and Volcanoes" at bounding box center [348, 176] width 121 height 51
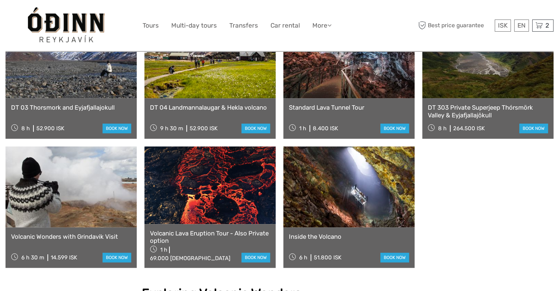
scroll to position [469, 0]
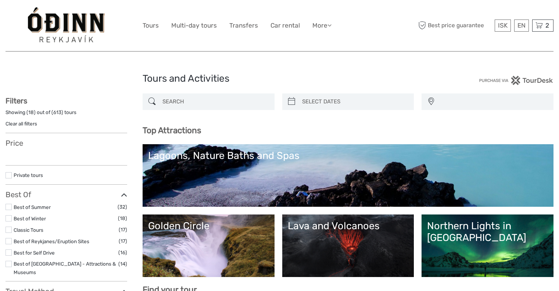
select select
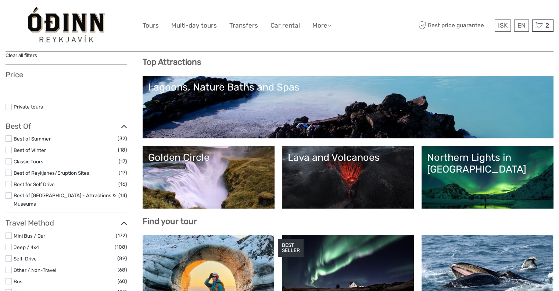
select select
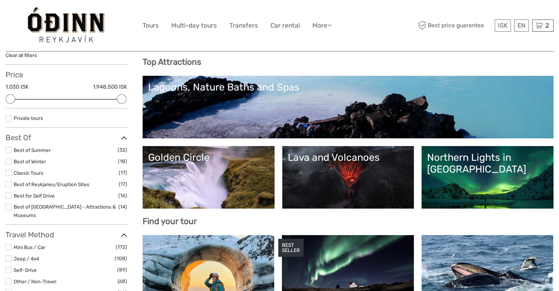
scroll to position [0, 0]
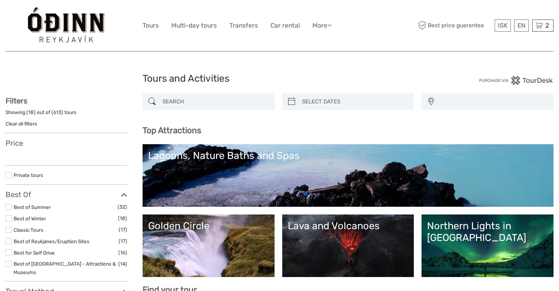
select select
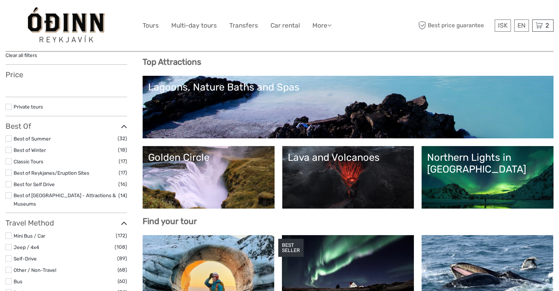
select select
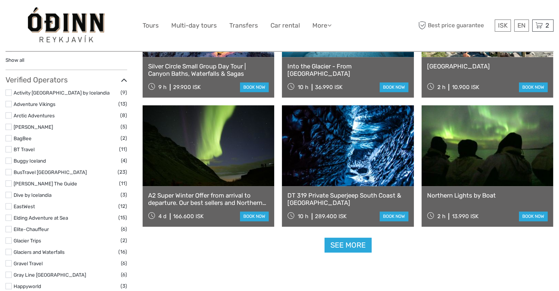
scroll to position [845, 0]
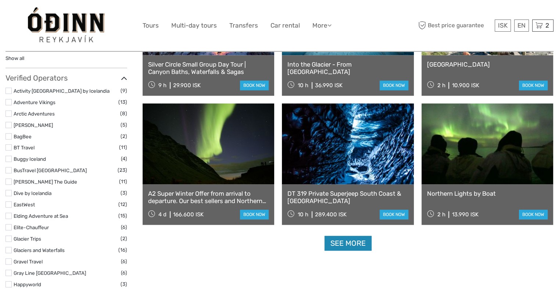
click at [349, 247] on link "See more" at bounding box center [348, 243] width 47 height 15
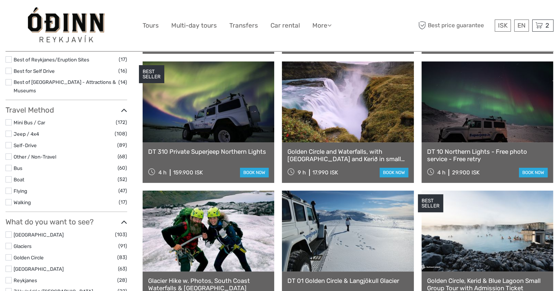
scroll to position [121, 0]
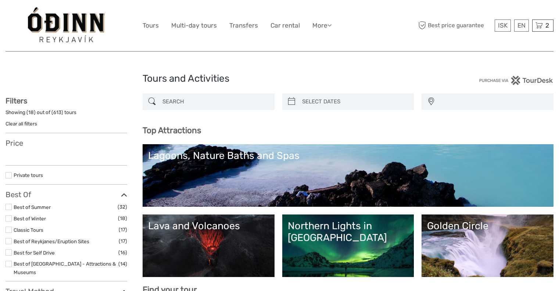
select select
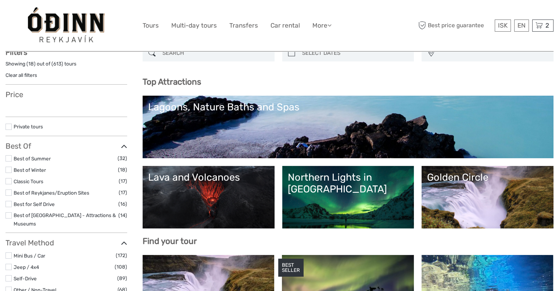
select select
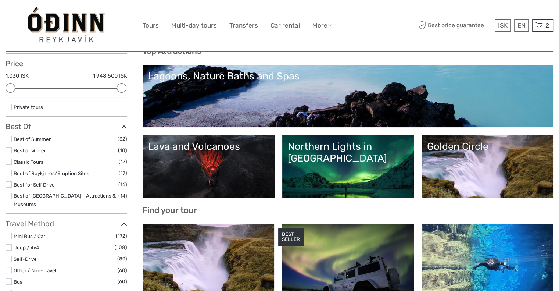
click at [208, 180] on link "Lava and Volcanoes" at bounding box center [208, 165] width 121 height 51
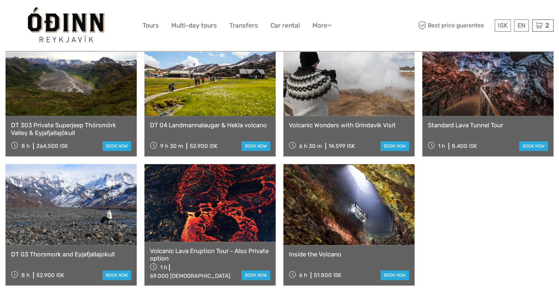
scroll to position [454, 0]
click at [322, 250] on link "Inside the Volcano" at bounding box center [349, 253] width 120 height 7
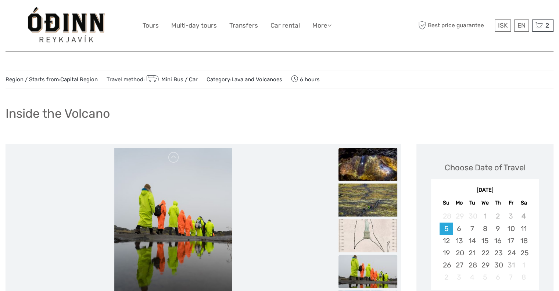
click at [360, 172] on img at bounding box center [367, 164] width 59 height 33
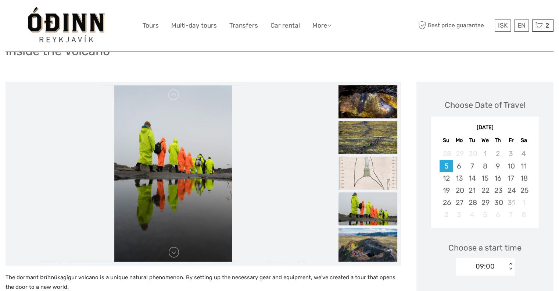
scroll to position [62, 0]
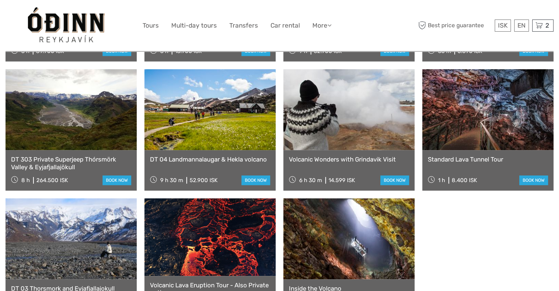
scroll to position [410, 0]
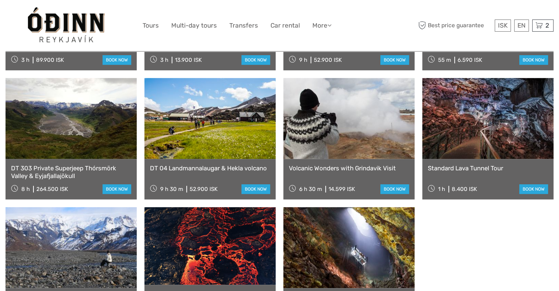
click at [477, 144] on link at bounding box center [487, 118] width 131 height 81
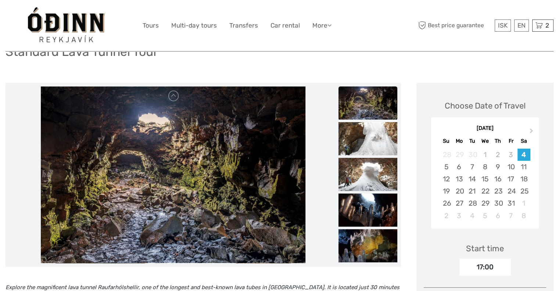
scroll to position [63, 0]
click at [381, 146] on img at bounding box center [367, 138] width 59 height 33
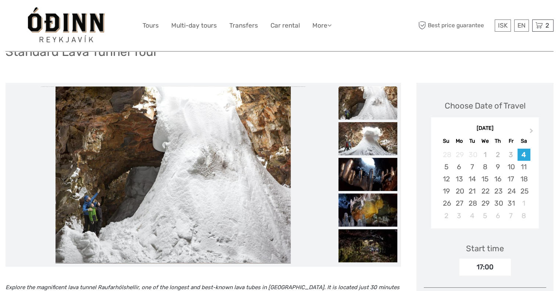
click at [381, 146] on img at bounding box center [367, 138] width 59 height 33
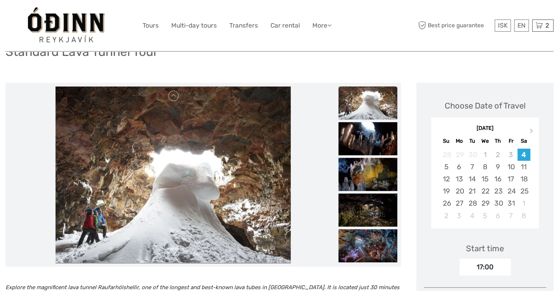
click at [381, 146] on img at bounding box center [367, 138] width 59 height 33
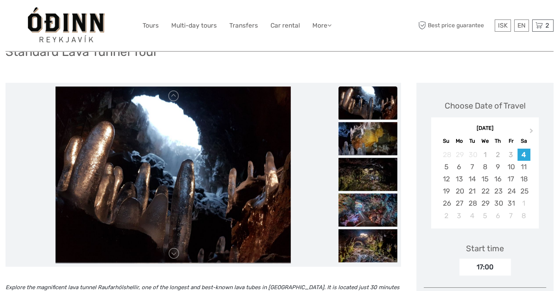
click at [381, 146] on img at bounding box center [367, 138] width 59 height 33
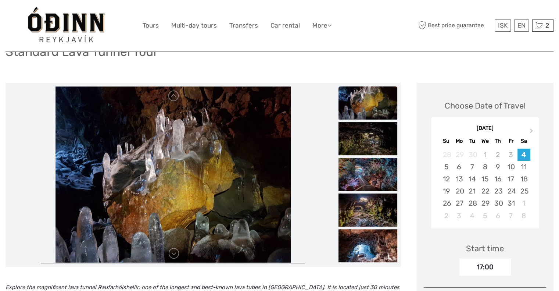
click at [381, 146] on img at bounding box center [367, 138] width 59 height 33
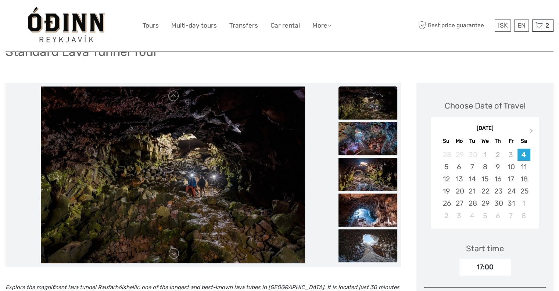
click at [381, 146] on img at bounding box center [367, 138] width 59 height 33
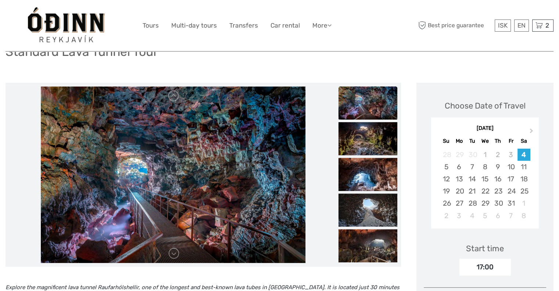
scroll to position [0, 0]
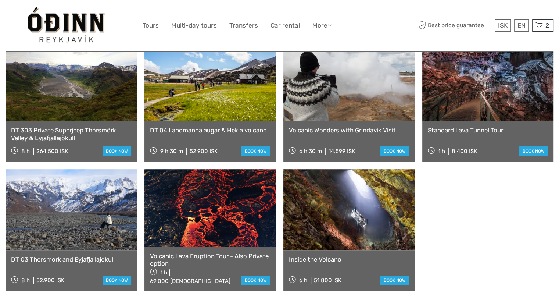
scroll to position [448, 0]
click at [318, 255] on link "Inside the Volcano" at bounding box center [349, 258] width 120 height 7
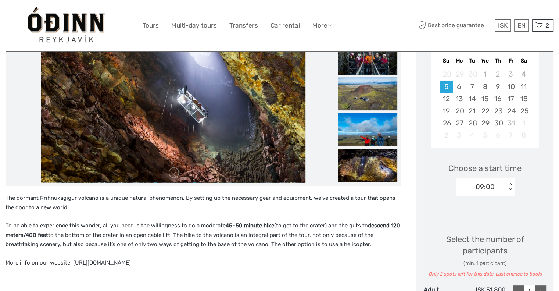
scroll to position [143, 0]
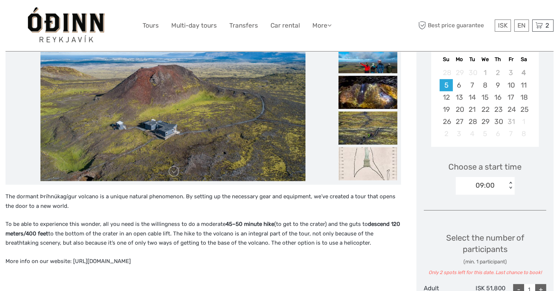
click at [120, 261] on p "More info on our website: [URL][DOMAIN_NAME]" at bounding box center [203, 262] width 395 height 10
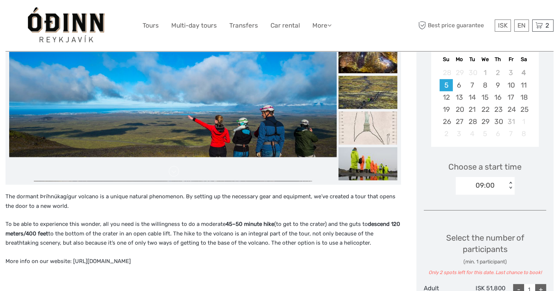
drag, startPoint x: 71, startPoint y: 258, endPoint x: 146, endPoint y: 255, distance: 75.4
click at [146, 255] on div "The dormant Þríhnúkagígur volcano is a unique natural phenomenon. By setting up…" at bounding box center [203, 241] width 395 height 98
copy p "[URL][DOMAIN_NAME]"
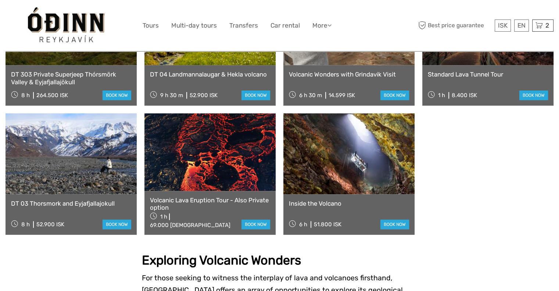
scroll to position [501, 0]
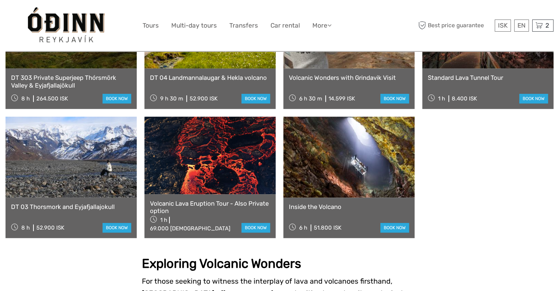
click at [197, 178] on link at bounding box center [209, 154] width 131 height 77
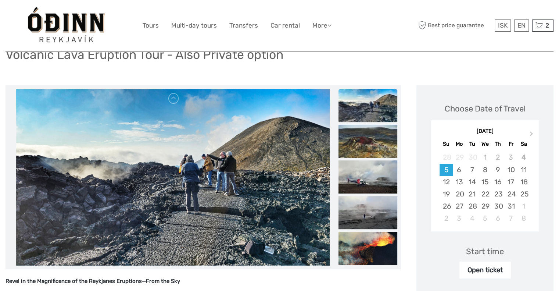
scroll to position [62, 0]
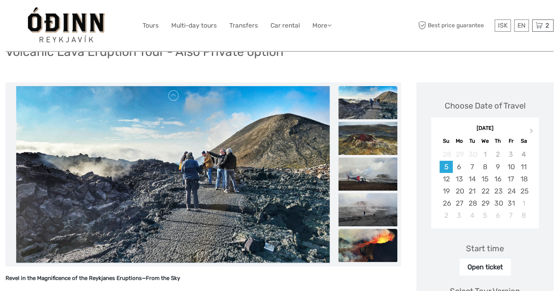
click at [357, 248] on img at bounding box center [367, 245] width 59 height 33
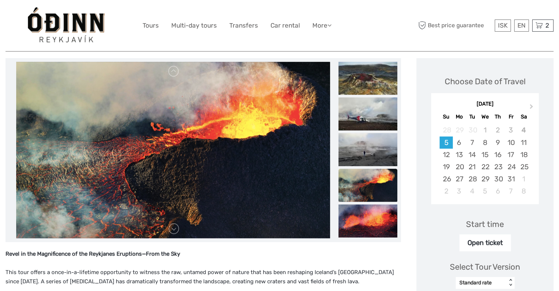
scroll to position [86, 0]
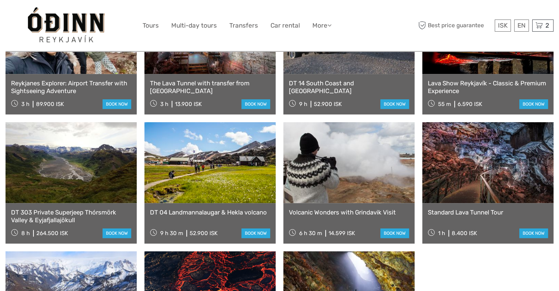
scroll to position [366, 0]
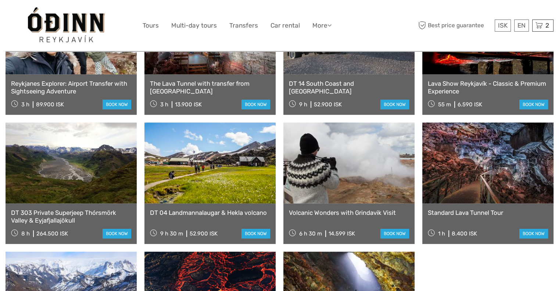
click at [340, 170] on link at bounding box center [348, 162] width 131 height 81
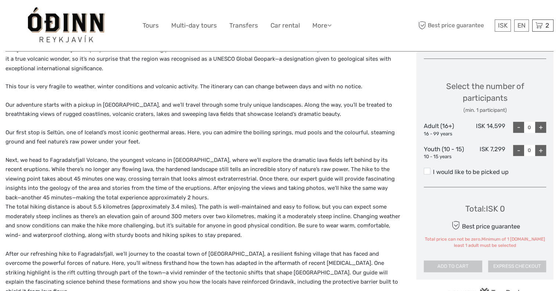
scroll to position [292, 0]
click at [542, 128] on div "+" at bounding box center [540, 126] width 11 height 11
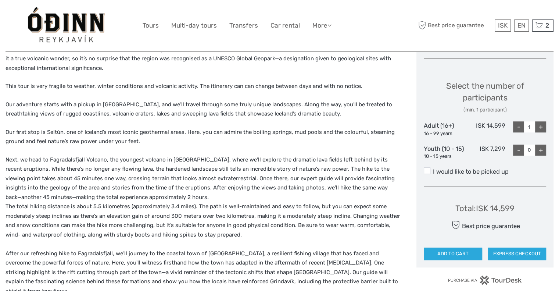
click at [542, 128] on div "+" at bounding box center [540, 126] width 11 height 11
type input "2"
click at [539, 151] on div "+" at bounding box center [540, 149] width 11 height 11
type input "2"
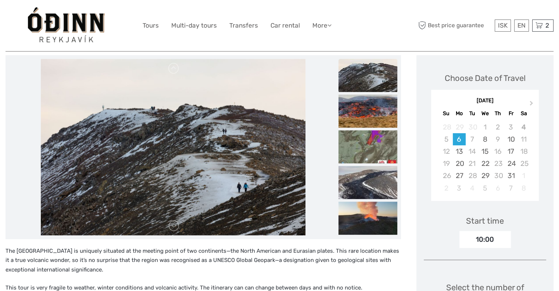
scroll to position [0, 0]
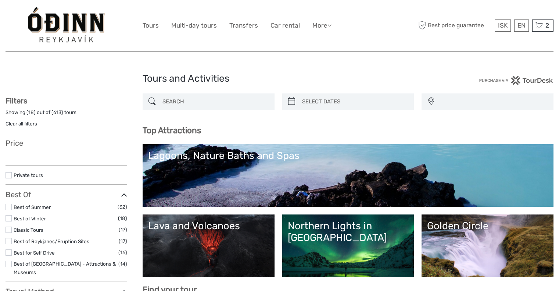
select select
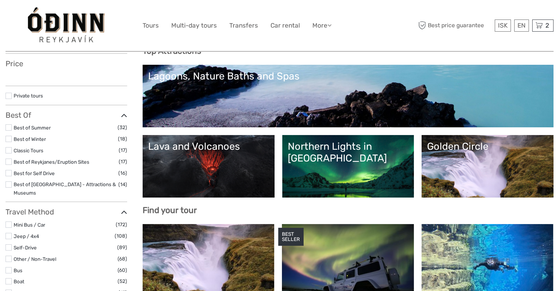
select select
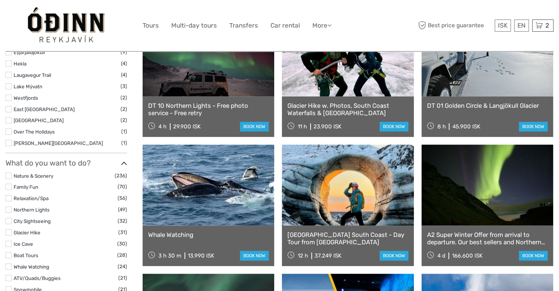
scroll to position [546, 0]
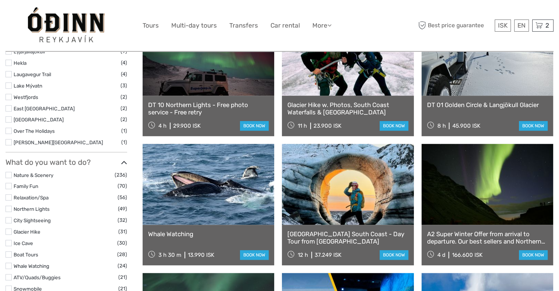
click at [208, 199] on link at bounding box center [209, 184] width 132 height 81
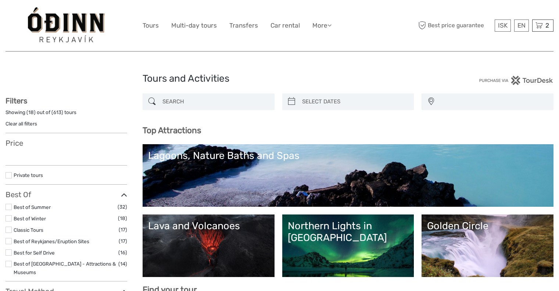
select select
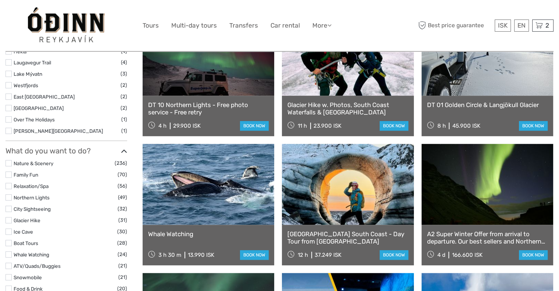
select select
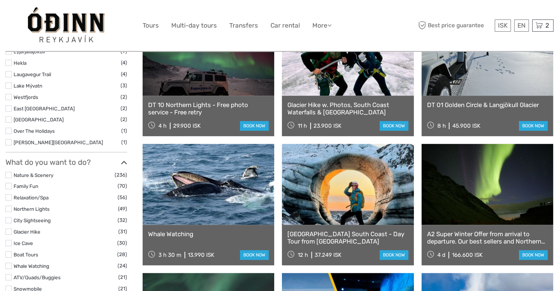
scroll to position [0, 0]
click at [336, 202] on link at bounding box center [348, 184] width 132 height 81
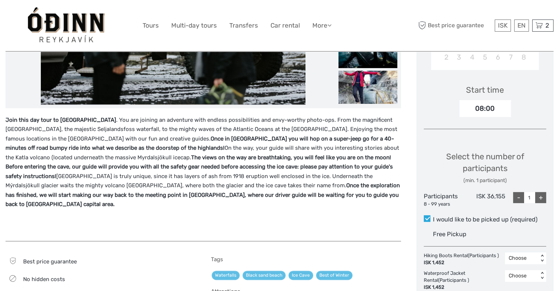
scroll to position [222, 0]
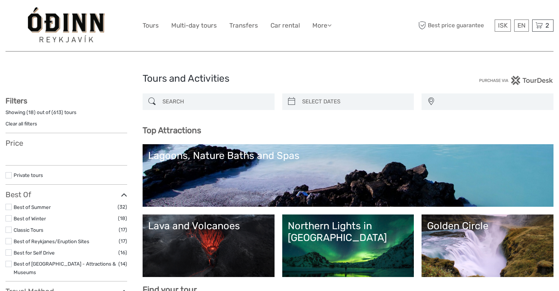
select select
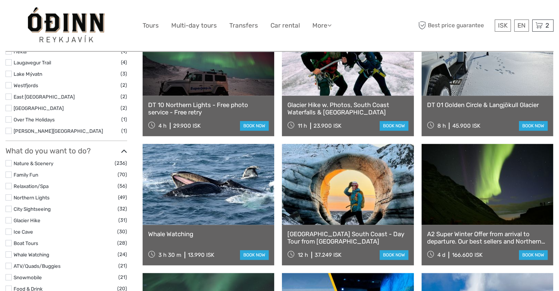
select select
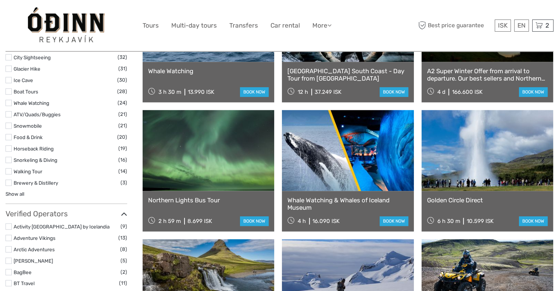
scroll to position [709, 0]
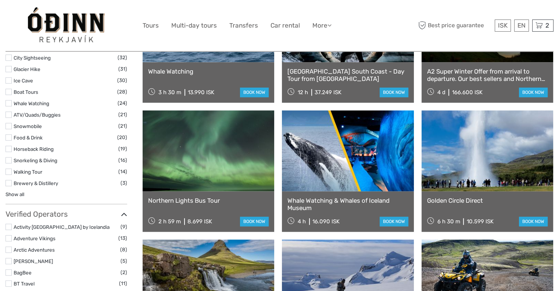
click at [192, 171] on link at bounding box center [209, 150] width 132 height 81
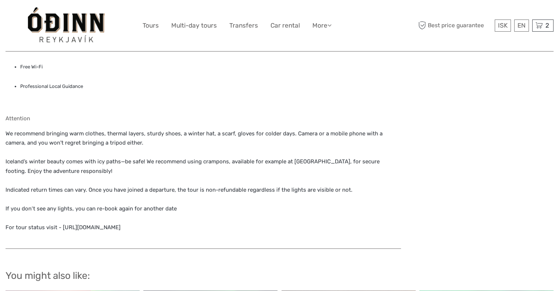
scroll to position [641, 0]
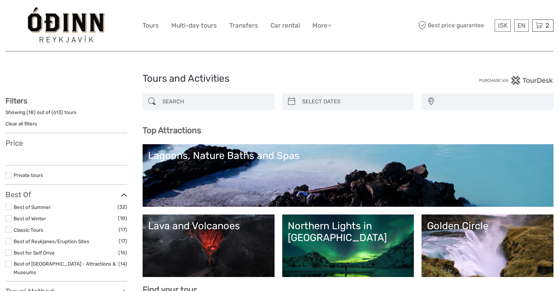
select select
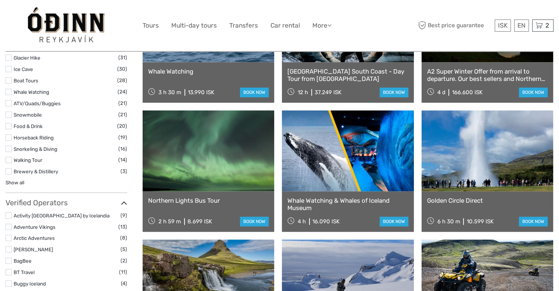
select select
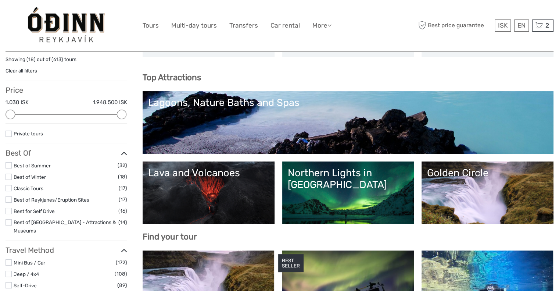
scroll to position [52, 0]
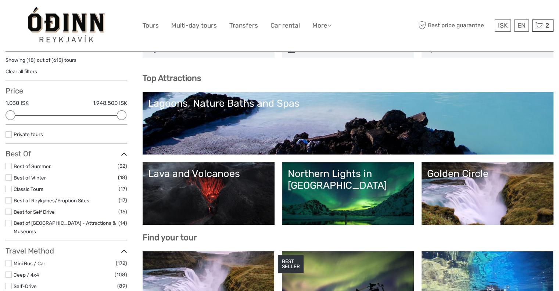
click at [226, 196] on link "Lava and Volcanoes" at bounding box center [208, 193] width 121 height 51
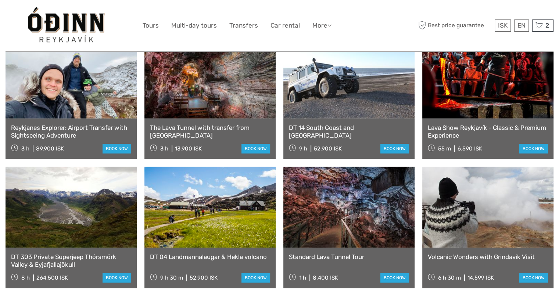
scroll to position [335, 0]
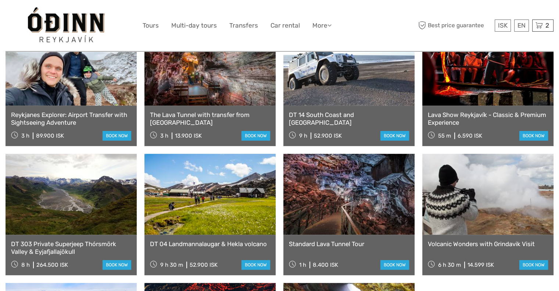
click at [474, 208] on link at bounding box center [487, 194] width 131 height 81
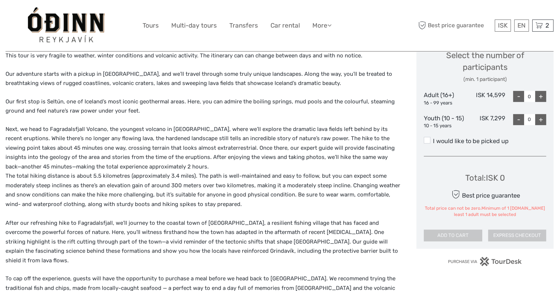
scroll to position [327, 0]
